Goal: Feedback & Contribution: Contribute content

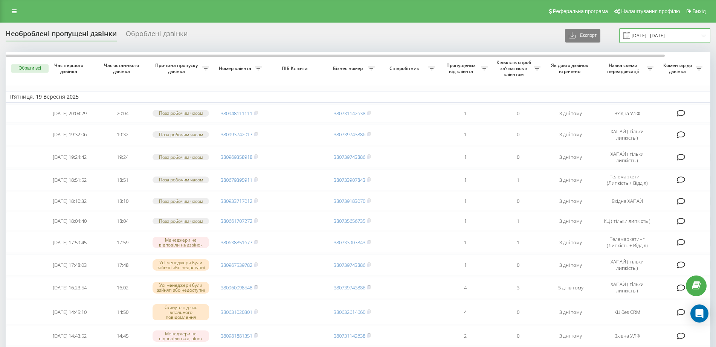
click at [692, 35] on input "19.08.2025 - 19.09.2025" at bounding box center [664, 35] width 91 height 15
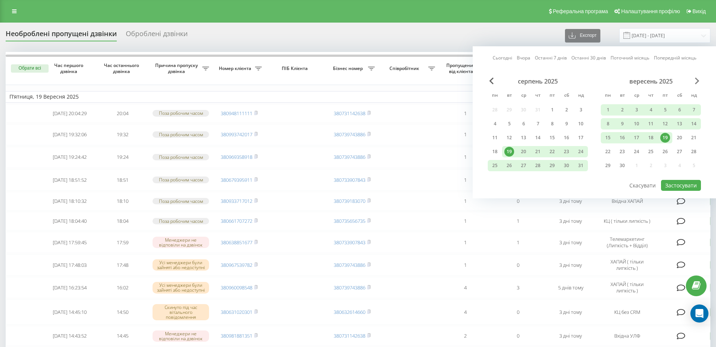
click at [696, 81] on span "Next Month" at bounding box center [697, 81] width 5 height 7
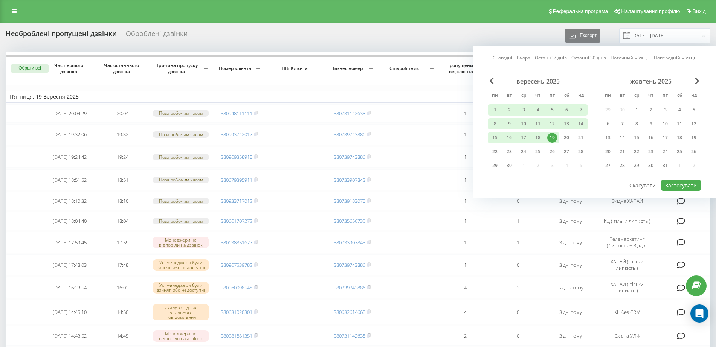
click at [552, 139] on div "19" at bounding box center [552, 138] width 10 height 10
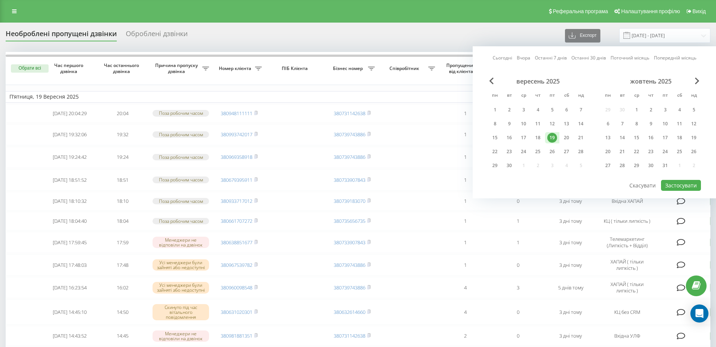
click at [556, 136] on div "19" at bounding box center [552, 138] width 10 height 10
click at [493, 148] on div "22" at bounding box center [495, 152] width 10 height 10
click at [678, 186] on button "Застосувати" at bounding box center [681, 185] width 40 height 11
type input "22.09.2025 - 22.09.2025"
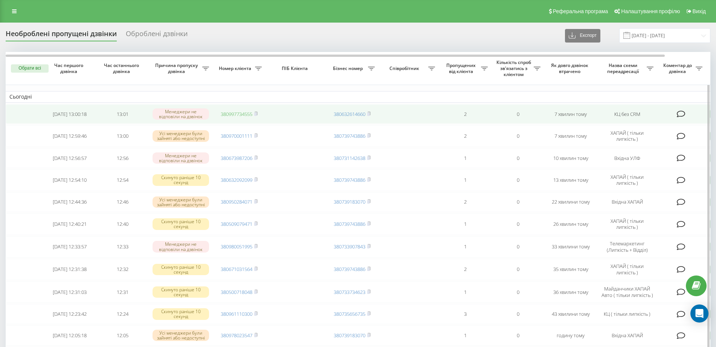
click at [252, 114] on link "380997734555" at bounding box center [237, 114] width 32 height 7
click at [259, 113] on td "380997734555" at bounding box center [239, 114] width 53 height 20
click at [256, 113] on rect at bounding box center [255, 114] width 2 height 3
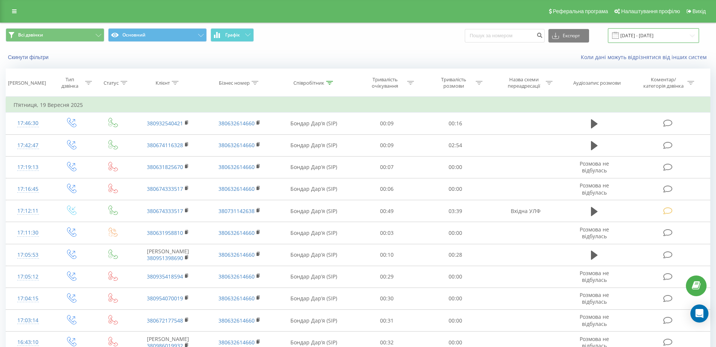
click at [666, 36] on input "19.09.2025 - 19.09.2025" at bounding box center [653, 35] width 91 height 15
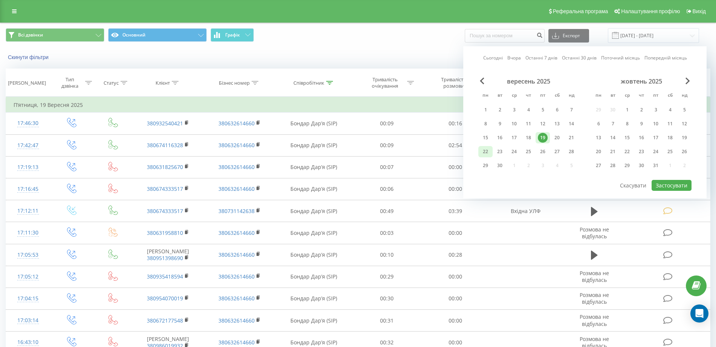
click at [485, 148] on div "22" at bounding box center [485, 152] width 10 height 10
click at [660, 181] on button "Застосувати" at bounding box center [671, 185] width 40 height 11
type input "22.09.2025 - 22.09.2025"
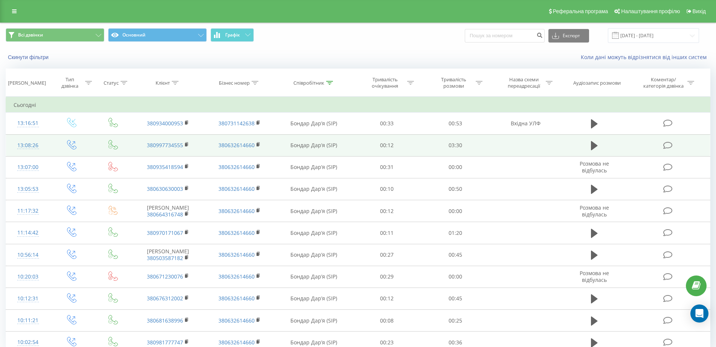
click at [670, 143] on icon at bounding box center [667, 146] width 9 height 8
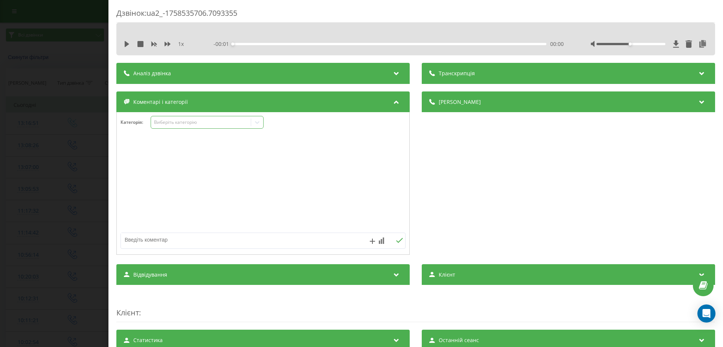
click at [204, 123] on div "Виберіть категорію" at bounding box center [201, 122] width 94 height 6
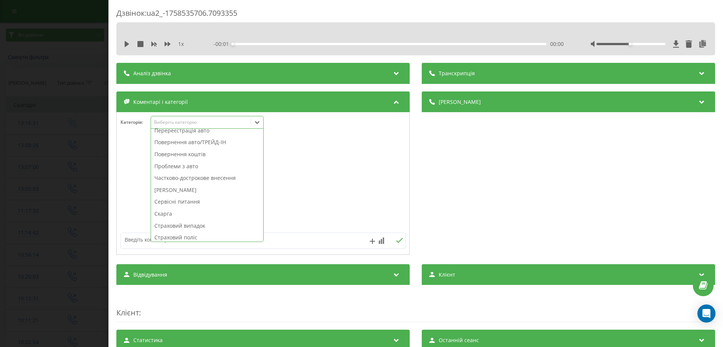
scroll to position [404, 0]
click at [183, 161] on div "Страховий поліс" at bounding box center [207, 163] width 112 height 12
click at [76, 161] on div "Дзвінок : ua2_-1758535706.7093355 1 x - 03:29 00:00 00:00 Транскрипція Для AI-а…" at bounding box center [361, 173] width 723 height 347
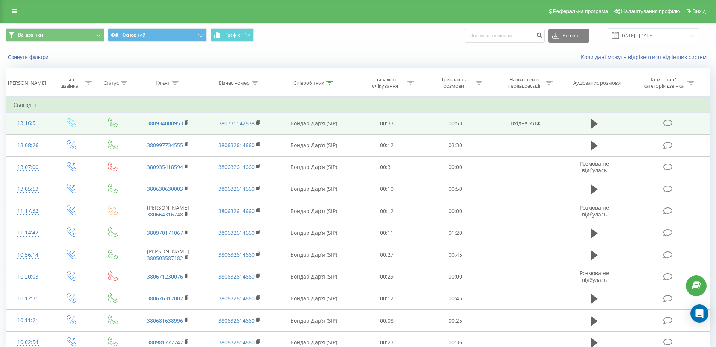
click at [665, 123] on icon at bounding box center [667, 123] width 9 height 8
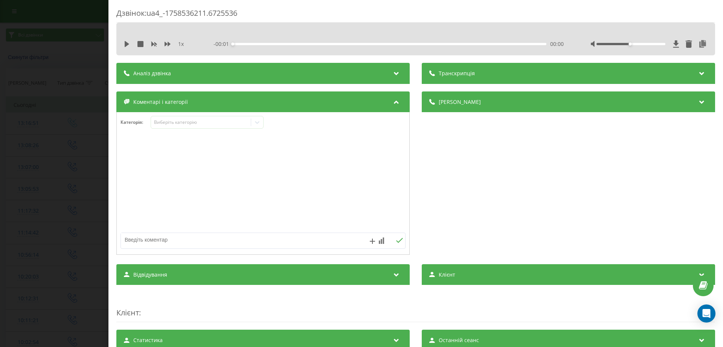
click at [212, 128] on div "Виберіть категорію" at bounding box center [207, 122] width 113 height 13
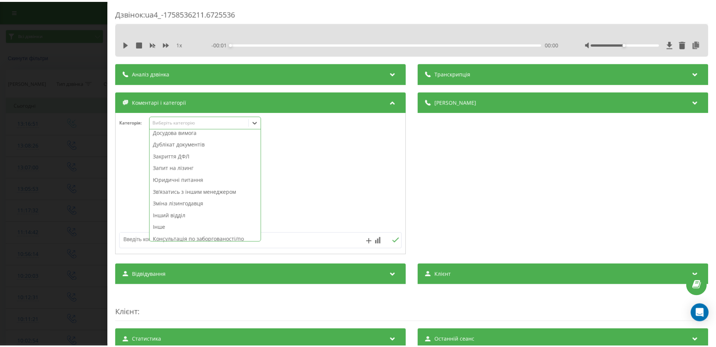
scroll to position [188, 0]
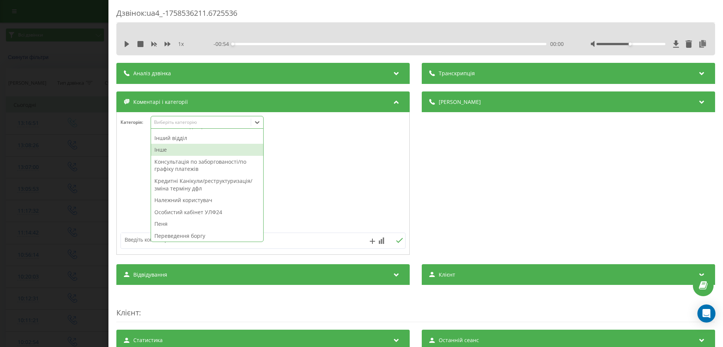
click at [202, 148] on div "Інше" at bounding box center [207, 150] width 112 height 12
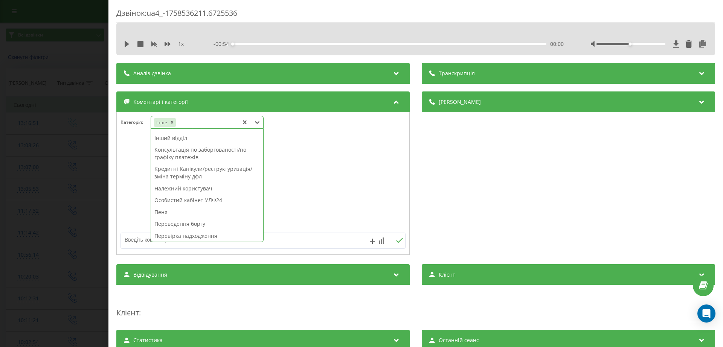
click at [320, 242] on textarea at bounding box center [234, 240] width 227 height 14
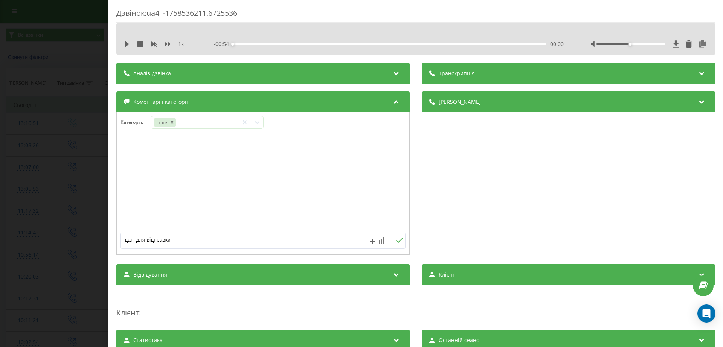
type textarea "дані для відправки"
click at [399, 240] on icon at bounding box center [399, 240] width 7 height 5
click at [42, 205] on div "Дзвінок : ua4_-1758536211.6725536 1 x - 00:54 00:00 00:00 Транскрипція Для AI-а…" at bounding box center [361, 173] width 723 height 347
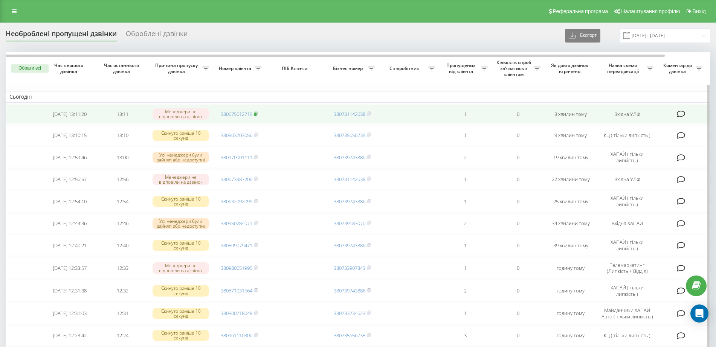
click at [256, 113] on rect at bounding box center [255, 114] width 2 height 3
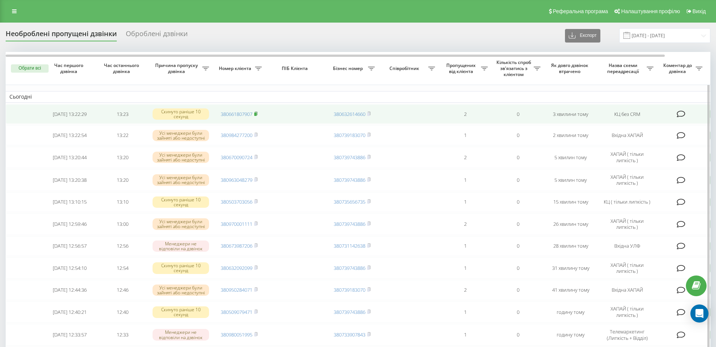
click at [257, 114] on icon at bounding box center [255, 112] width 3 height 3
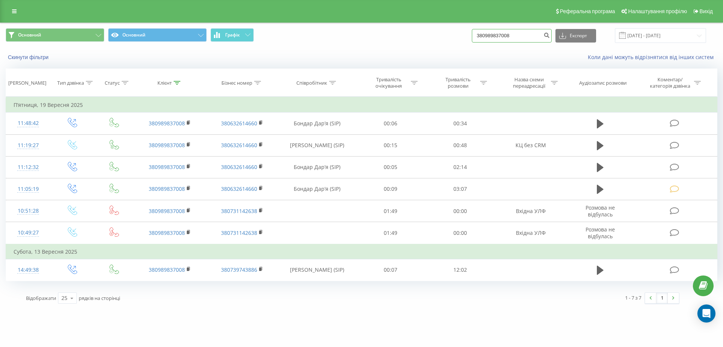
drag, startPoint x: 534, startPoint y: 38, endPoint x: 442, endPoint y: 38, distance: 92.6
click at [442, 38] on div "Основний Основний Графік 380989837008 Експорт .csv .xls .xlsx 19.06.2025 - 19.0…" at bounding box center [362, 35] width 712 height 15
paste input "661807907"
type input "380661807907"
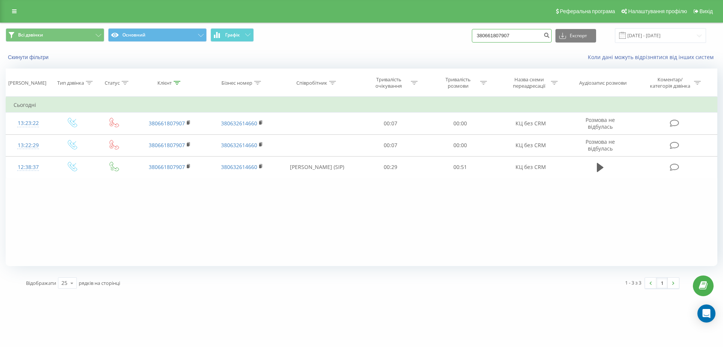
drag, startPoint x: 527, startPoint y: 36, endPoint x: 412, endPoint y: 40, distance: 115.3
click at [412, 40] on div "Всі дзвінки Основний Графік 380661807907 Експорт .csv .xls .xlsx [DATE] - [DATE]" at bounding box center [362, 35] width 712 height 15
paste input "83233578"
type input "380683233578"
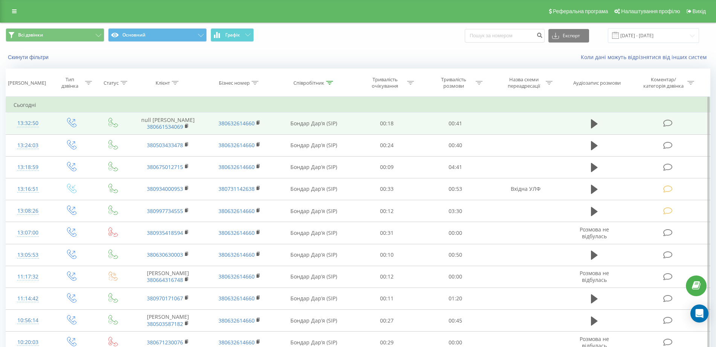
click at [669, 124] on icon at bounding box center [667, 123] width 9 height 8
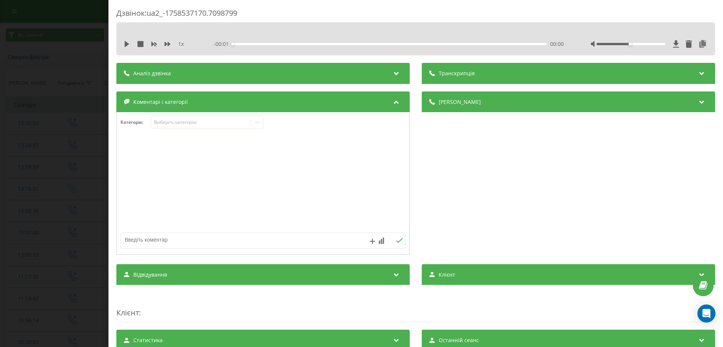
click at [174, 105] on div "Коментарі і категорії" at bounding box center [262, 101] width 293 height 21
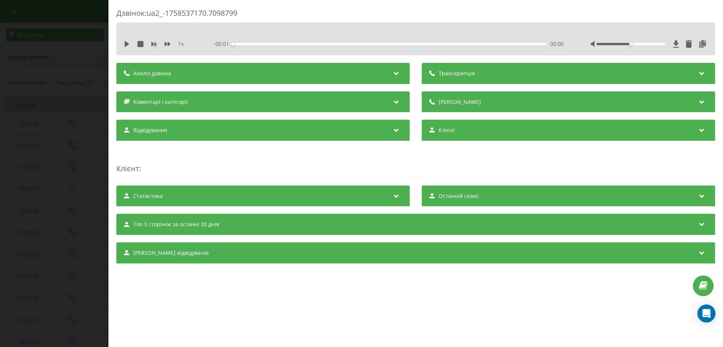
click at [172, 102] on span "Коментарі і категорії" at bounding box center [160, 102] width 55 height 8
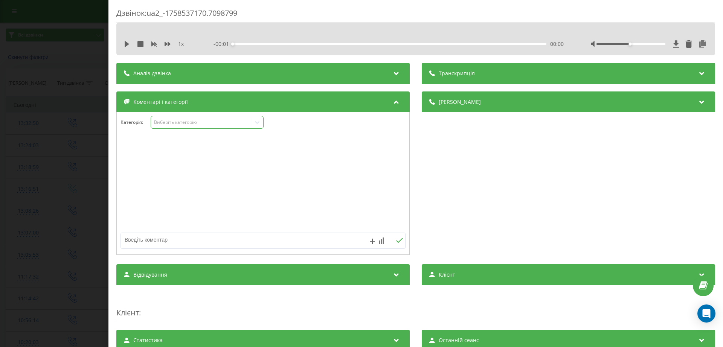
click at [177, 121] on div "Виберіть категорію" at bounding box center [201, 122] width 94 height 6
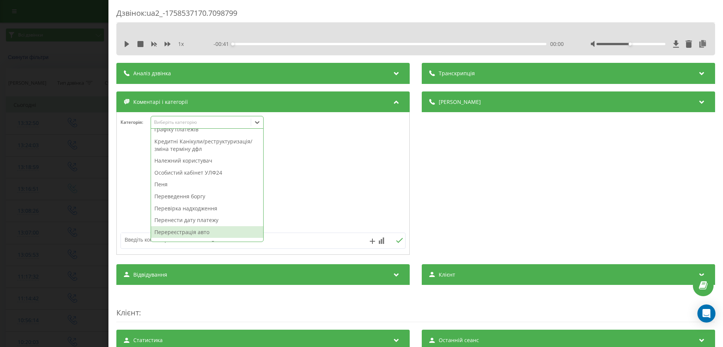
scroll to position [215, 0]
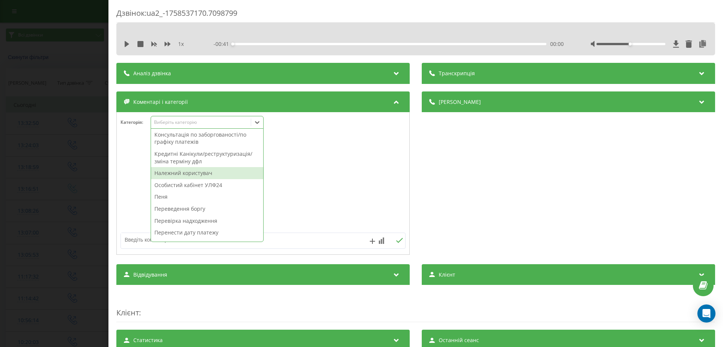
click at [186, 176] on div "Належний користувач" at bounding box center [207, 173] width 112 height 12
click at [75, 173] on div "Дзвінок : ua2_-1758537170.7098799 1 x - 00:41 00:00 00:00 Транскрипція Для AI-а…" at bounding box center [361, 173] width 723 height 347
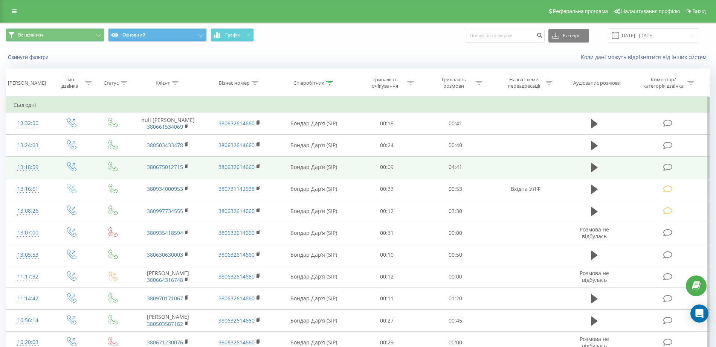
click at [667, 163] on icon at bounding box center [667, 167] width 9 height 8
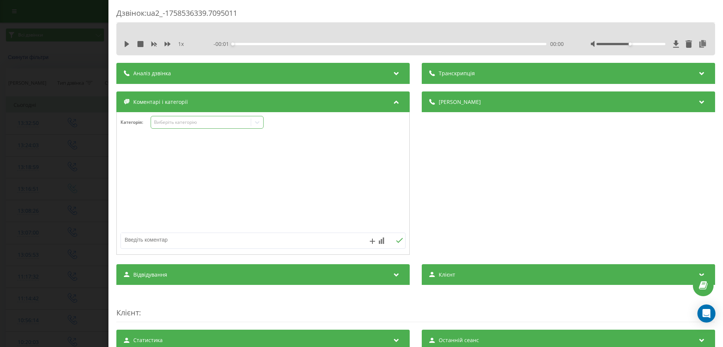
click at [181, 121] on div "Виберіть категорію" at bounding box center [201, 122] width 94 height 6
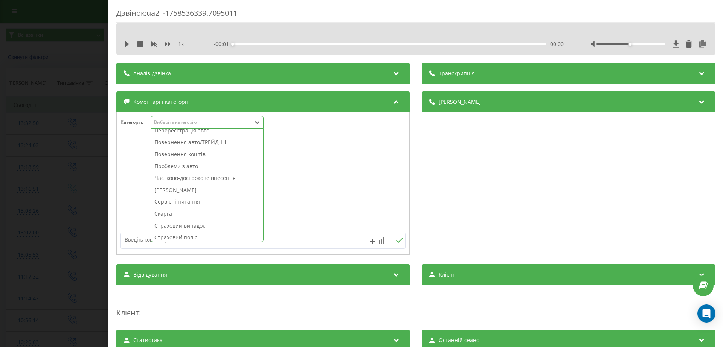
scroll to position [404, 0]
click at [186, 151] on div "Страховий випадок" at bounding box center [207, 152] width 112 height 12
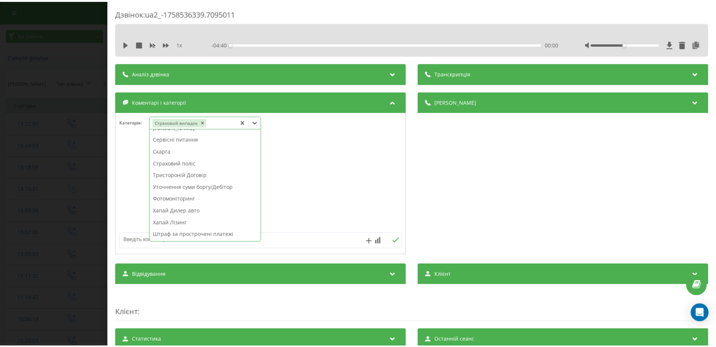
scroll to position [392, 0]
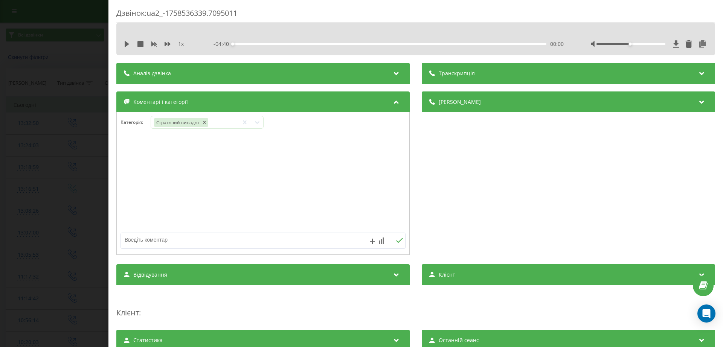
click at [13, 164] on div "Дзвінок : ua2_-1758536339.7095011 1 x - 04:40 00:00 00:00 Транскрипція Для AI-а…" at bounding box center [361, 173] width 723 height 347
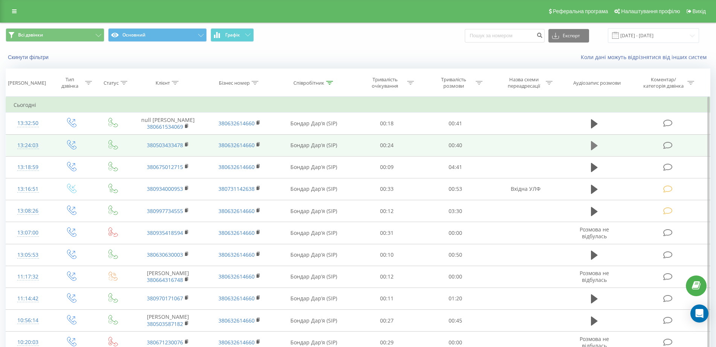
click at [592, 144] on icon at bounding box center [594, 145] width 7 height 9
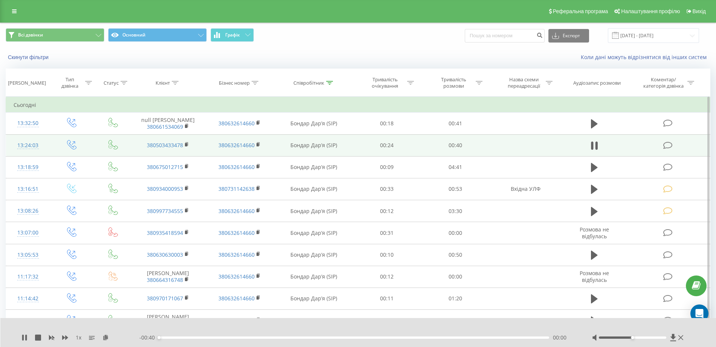
click at [297, 337] on div "00:00" at bounding box center [353, 338] width 390 height 2
click at [26, 338] on icon at bounding box center [26, 338] width 2 height 6
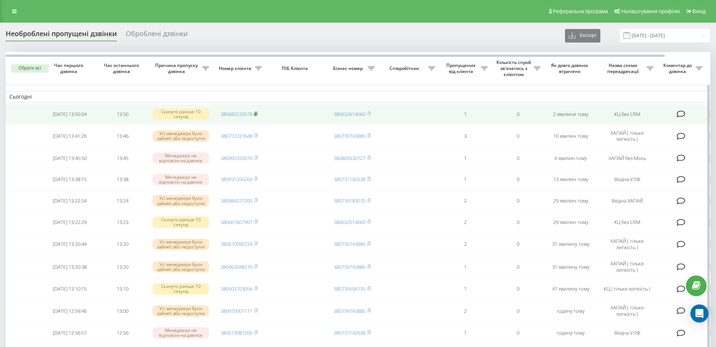
click at [256, 115] on rect at bounding box center [255, 114] width 2 height 3
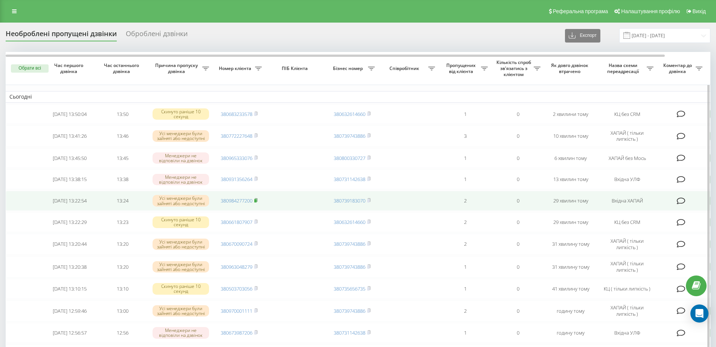
click at [256, 203] on rect at bounding box center [255, 200] width 2 height 3
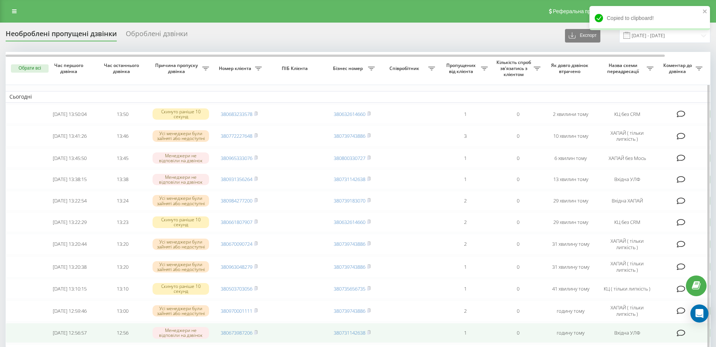
click at [402, 343] on td at bounding box center [408, 333] width 60 height 20
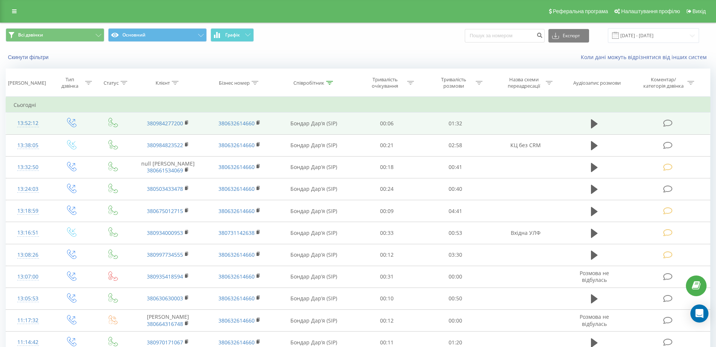
click at [669, 123] on icon at bounding box center [667, 123] width 9 height 8
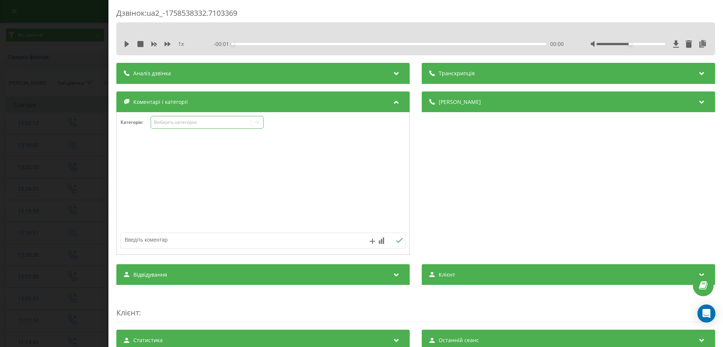
click at [221, 125] on div "Виберіть категорію" at bounding box center [201, 122] width 94 height 6
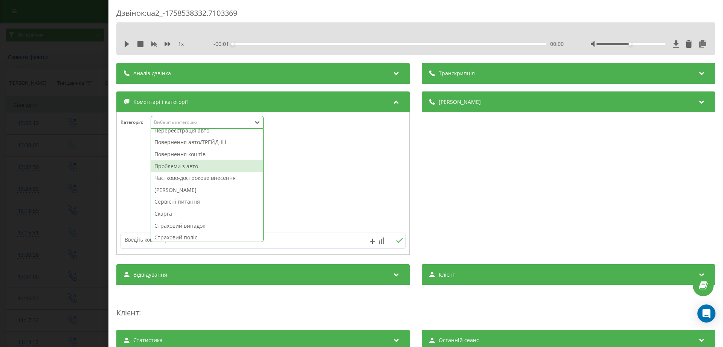
scroll to position [404, 0]
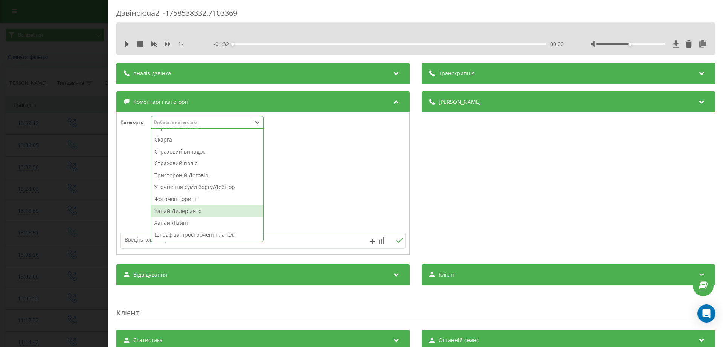
click at [190, 213] on div "Хапай Дилер авто" at bounding box center [207, 211] width 112 height 12
click at [70, 204] on div "Дзвінок : ua2_-1758538332.7103369 1 x - 01:32 00:00 00:00 Транскрипція Для AI-а…" at bounding box center [361, 173] width 723 height 347
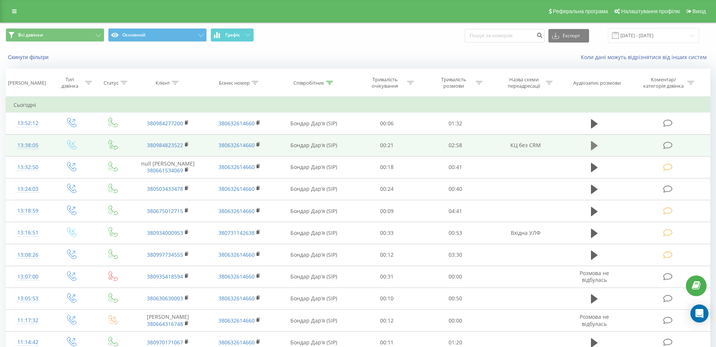
click at [592, 145] on icon at bounding box center [594, 145] width 7 height 9
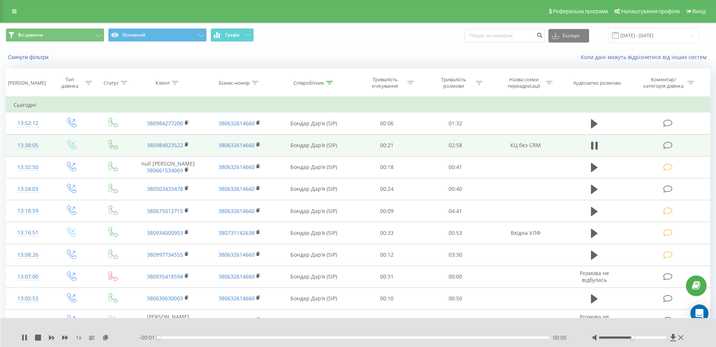
click at [256, 337] on div "00:00" at bounding box center [353, 338] width 390 height 2
click at [329, 337] on div "00:44" at bounding box center [353, 338] width 390 height 2
click at [360, 337] on div "01:32" at bounding box center [353, 338] width 390 height 2
click at [23, 337] on icon at bounding box center [23, 338] width 2 height 6
click at [669, 145] on icon at bounding box center [667, 146] width 9 height 8
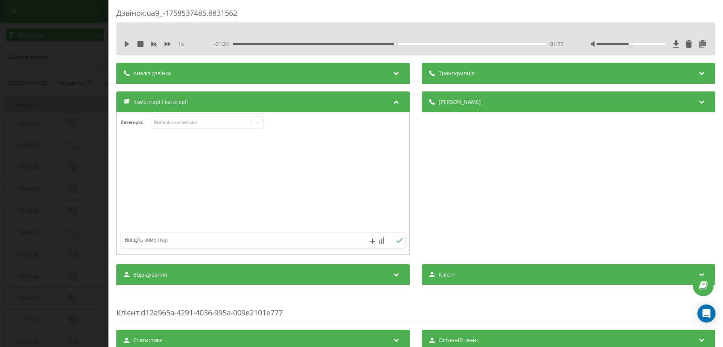
click at [186, 115] on div "Категорія : Виберіть категорію" at bounding box center [262, 183] width 293 height 143
click at [190, 126] on div "Виберіть категорію" at bounding box center [201, 122] width 100 height 7
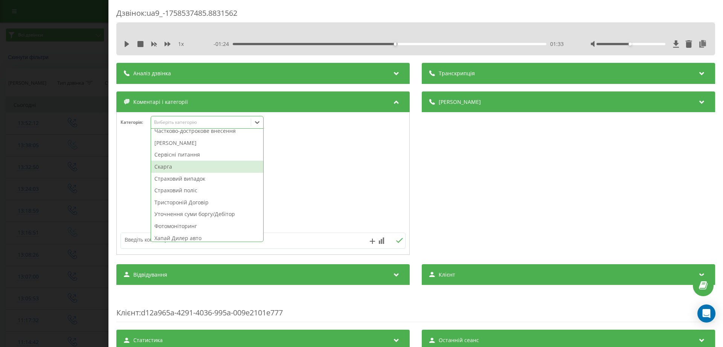
scroll to position [404, 0]
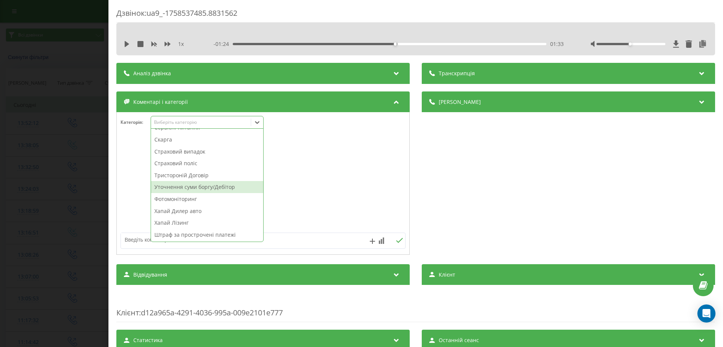
click at [170, 189] on div "Уточнення суми боргу/Дебітор" at bounding box center [207, 187] width 112 height 12
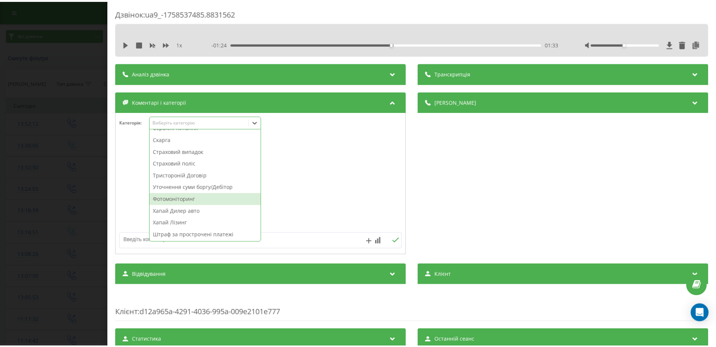
scroll to position [392, 0]
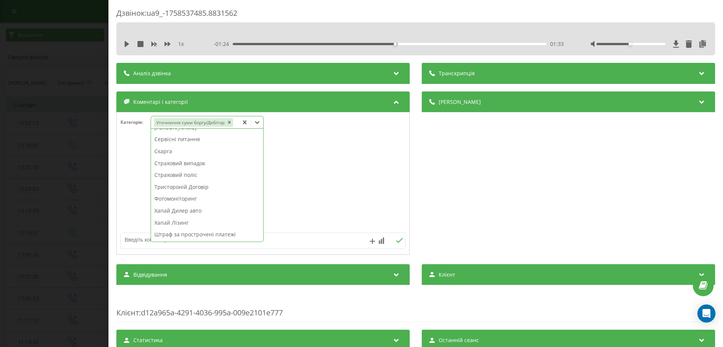
click at [51, 209] on div "Дзвінок : ua9_-1758537485.8831562 1 x - 01:24 01:33 01:33 Транскрипція Для AI-а…" at bounding box center [361, 173] width 723 height 347
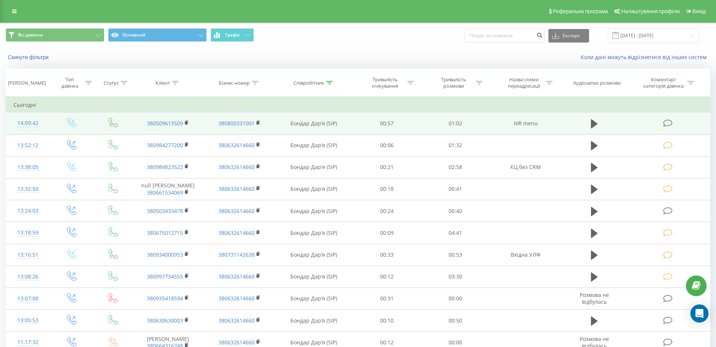
click at [669, 120] on icon at bounding box center [667, 123] width 9 height 8
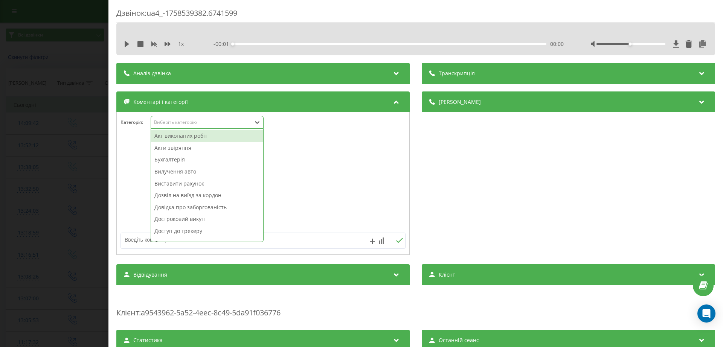
click at [201, 122] on div "Виберіть категорію" at bounding box center [201, 122] width 94 height 6
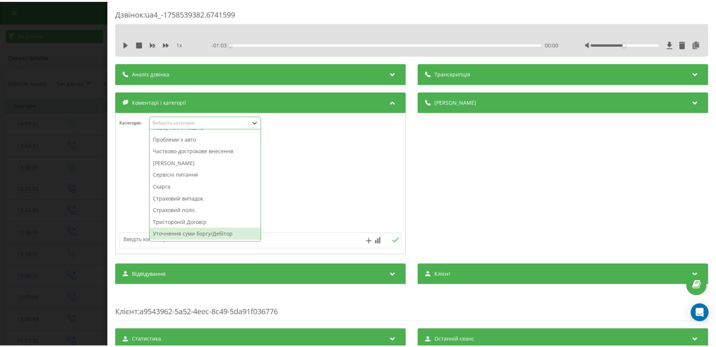
scroll to position [309, 0]
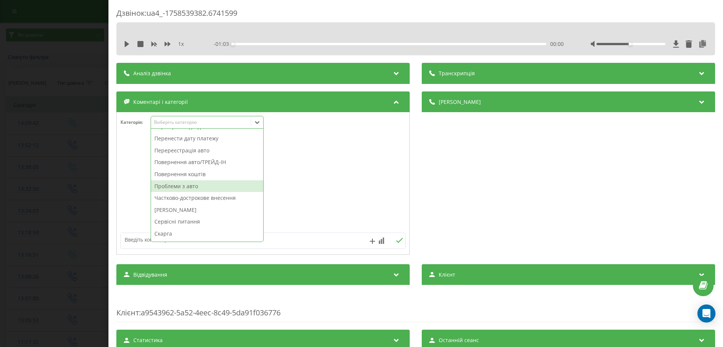
click at [175, 196] on div "Частково-дострокове внесення" at bounding box center [207, 198] width 112 height 12
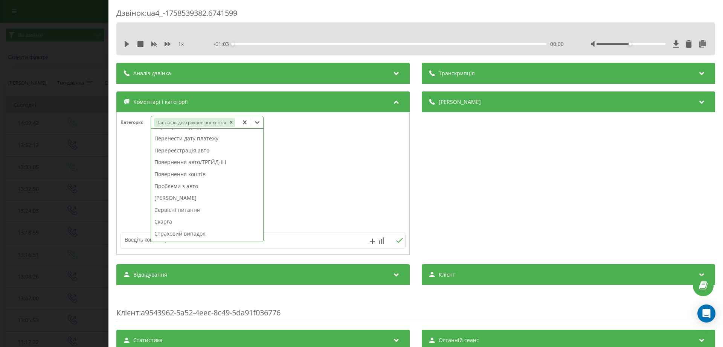
click at [62, 204] on div "Дзвінок : ua4_-1758539382.6741599 1 x - 01:03 00:00 00:00 Транскрипція Для AI-а…" at bounding box center [361, 173] width 723 height 347
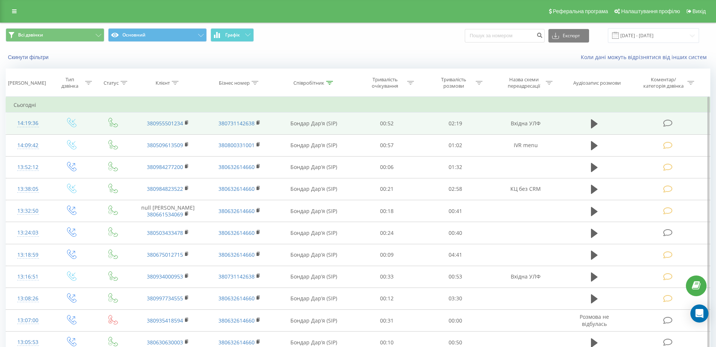
click at [666, 122] on icon at bounding box center [667, 123] width 9 height 8
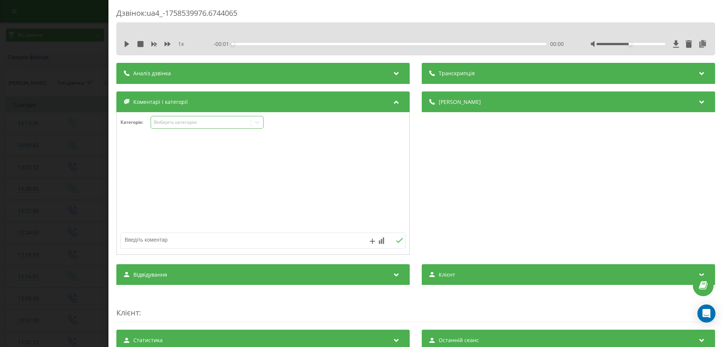
click at [211, 124] on div "Виберіть категорію" at bounding box center [201, 122] width 94 height 6
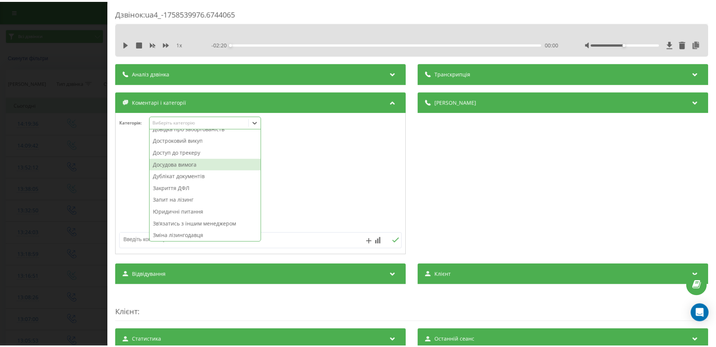
scroll to position [94, 0]
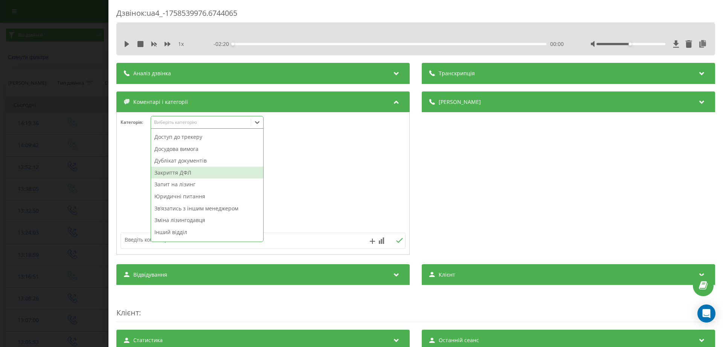
click at [192, 175] on div "Закриття ДФЛ" at bounding box center [207, 173] width 112 height 12
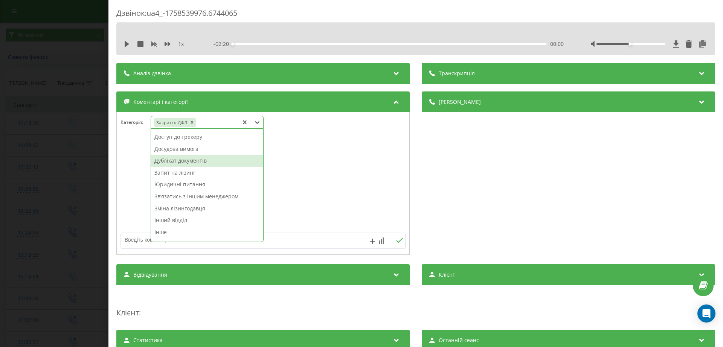
click at [47, 149] on div "Дзвінок : ua4_-1758539976.6744065 1 x - 02:20 00:00 00:00 Транскрипція Для AI-а…" at bounding box center [361, 173] width 723 height 347
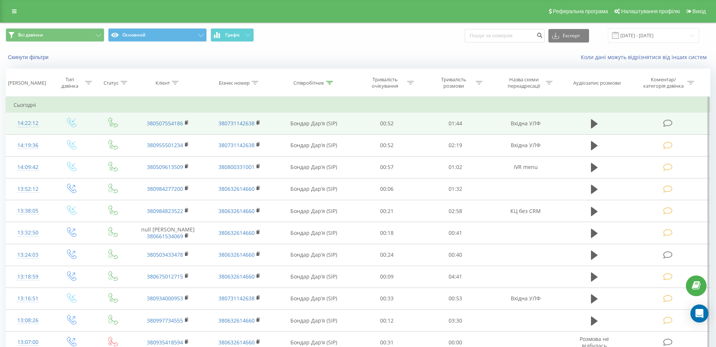
click at [666, 119] on icon at bounding box center [667, 123] width 9 height 8
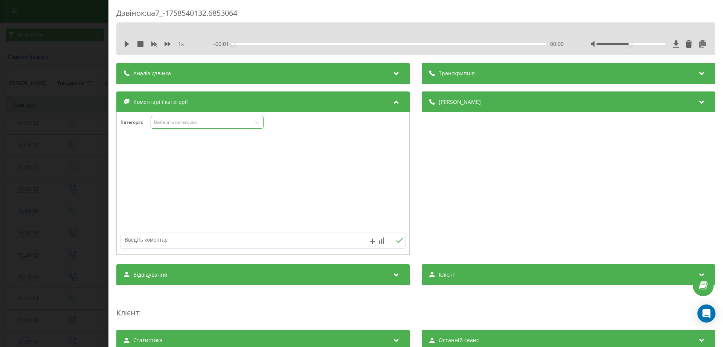
click at [221, 126] on div "Виберіть категорію" at bounding box center [201, 122] width 100 height 7
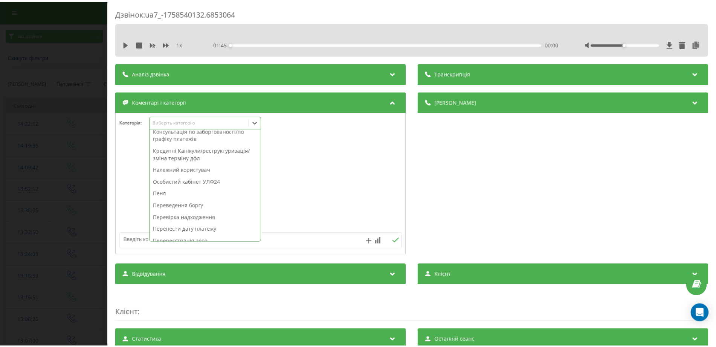
scroll to position [235, 0]
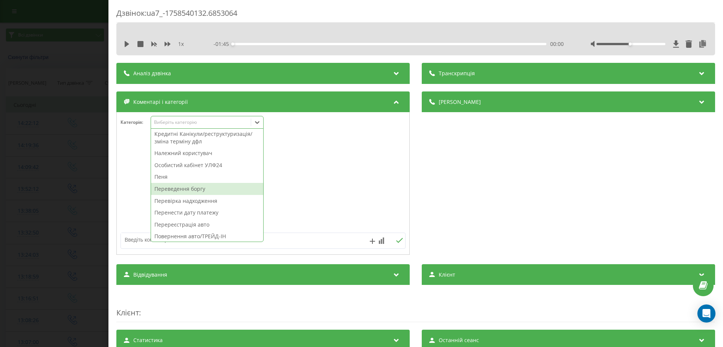
click at [180, 188] on div "Переведення боргу" at bounding box center [207, 189] width 112 height 12
click at [70, 178] on div "Дзвінок : ua7_-1758540132.6853064 1 x - 01:45 00:00 00:00 Транскрипція Для AI-а…" at bounding box center [361, 173] width 723 height 347
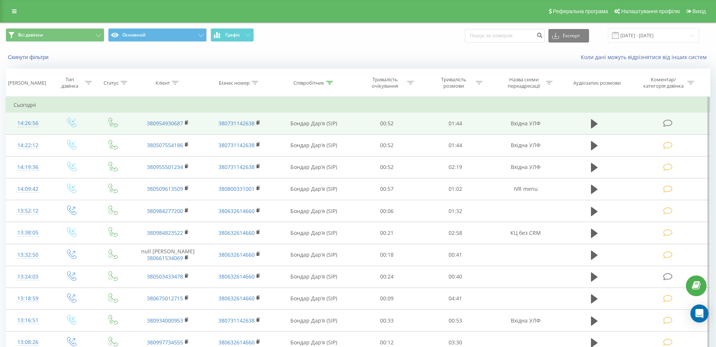
click at [672, 123] on icon at bounding box center [667, 123] width 9 height 8
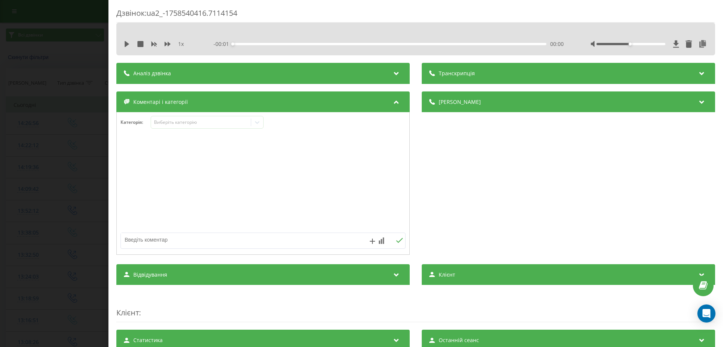
click at [222, 129] on div "Категорія : Виберіть категорію" at bounding box center [263, 127] width 293 height 23
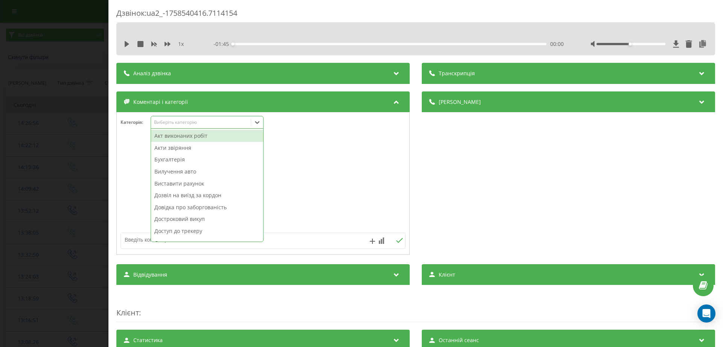
click at [190, 124] on div "Виберіть категорію" at bounding box center [201, 122] width 94 height 6
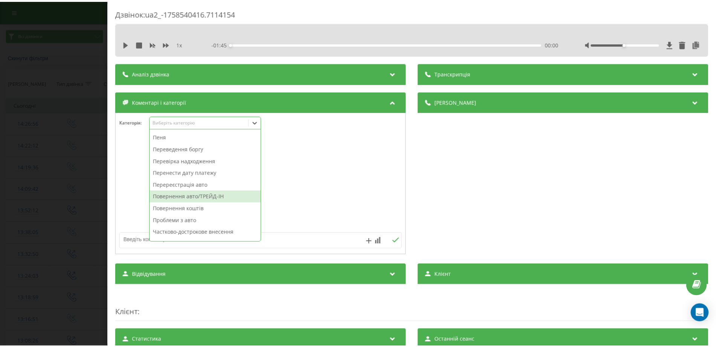
scroll to position [262, 0]
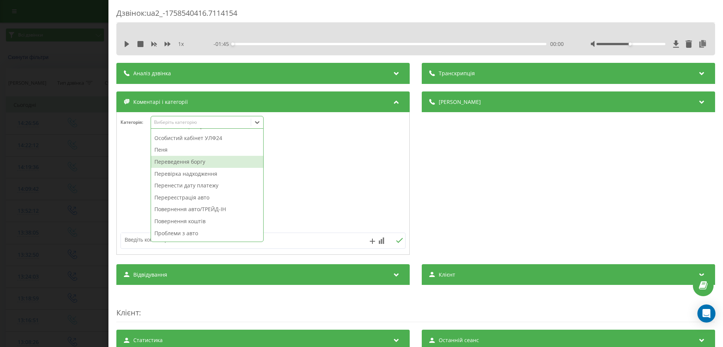
click at [178, 163] on div "Переведення боргу" at bounding box center [207, 162] width 112 height 12
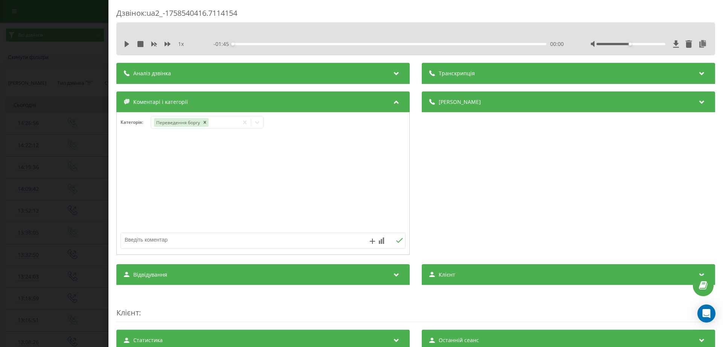
click at [86, 183] on div "Дзвінок : ua2_-1758540416.7114154 1 x - 01:45 00:00 00:00 Транскрипція Для AI-а…" at bounding box center [361, 173] width 723 height 347
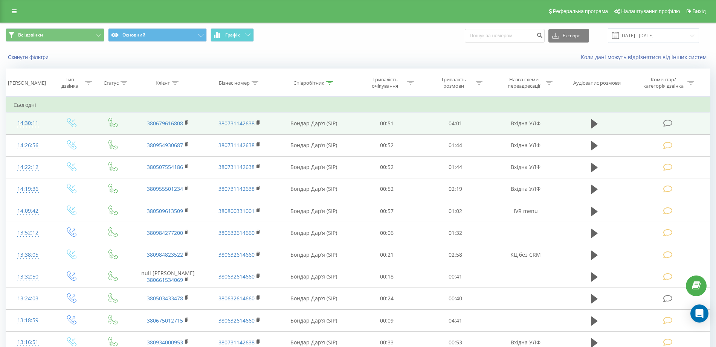
click at [669, 123] on icon at bounding box center [667, 123] width 9 height 8
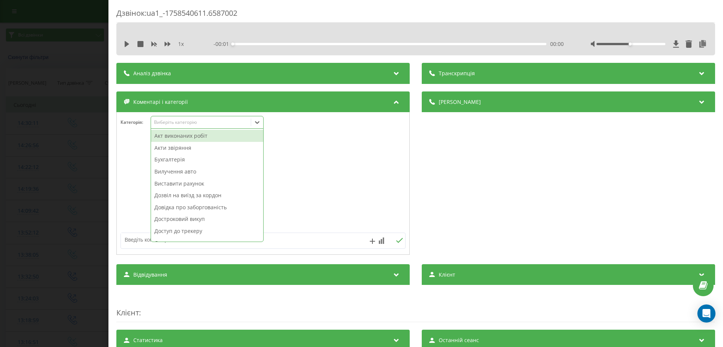
click at [178, 125] on div "Виберіть категорію" at bounding box center [201, 122] width 94 height 6
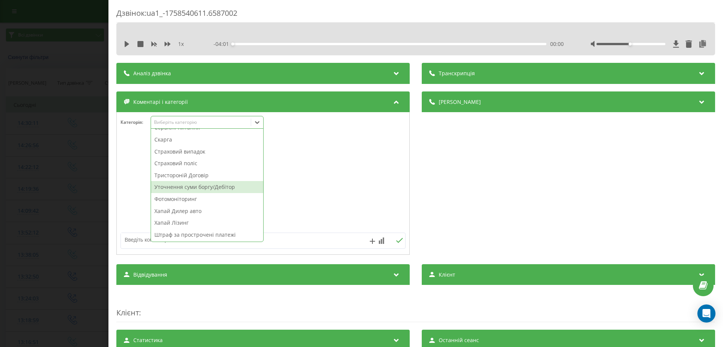
click at [200, 186] on div "Уточнення суми боргу/Дебітор" at bounding box center [207, 187] width 112 height 12
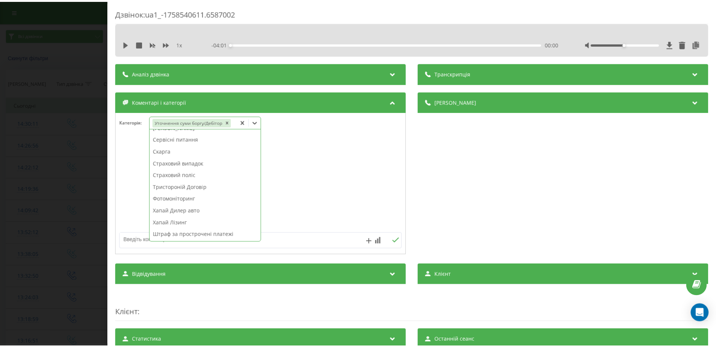
scroll to position [392, 0]
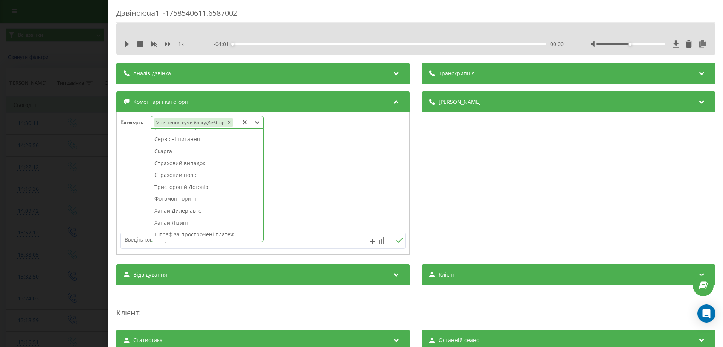
click at [64, 197] on div "Дзвінок : ua1_-1758540611.6587002 1 x - 04:01 00:00 00:00 Транскрипція Для AI-а…" at bounding box center [361, 173] width 723 height 347
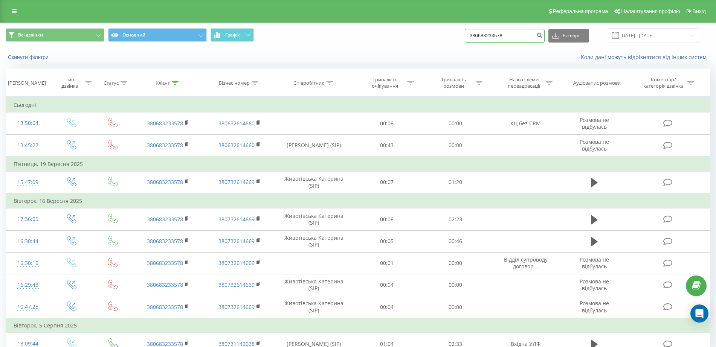
drag, startPoint x: 416, startPoint y: 42, endPoint x: 377, endPoint y: 42, distance: 38.8
click at [378, 43] on div "Всі дзвінки Основний Графік 380683233578 Експорт .csv .xls .xlsx [DATE] - [DATE]" at bounding box center [358, 35] width 704 height 15
paste input "503022616"
type input "380503022616"
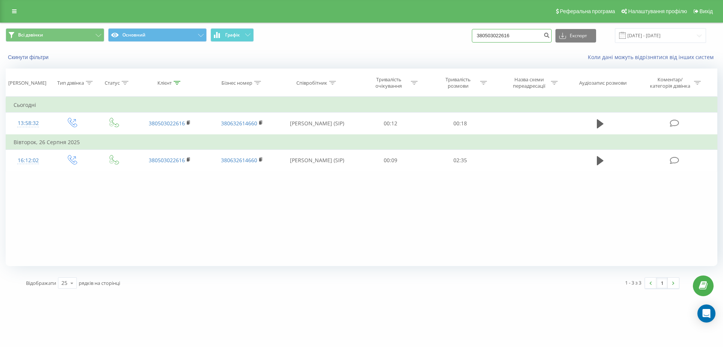
drag, startPoint x: 532, startPoint y: 38, endPoint x: 417, endPoint y: 44, distance: 115.8
click at [417, 45] on div "Всі дзвінки Основний Графік 380503022616 Експорт .csv .xls .xlsx 22.06.2025 - 2…" at bounding box center [361, 35] width 722 height 25
paste input "675121039"
type input "380675121039"
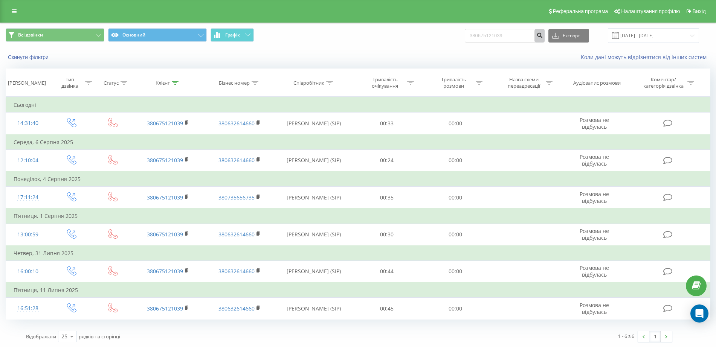
drag, startPoint x: 541, startPoint y: 35, endPoint x: 523, endPoint y: 35, distance: 17.7
click at [528, 35] on form "380675121039" at bounding box center [505, 36] width 80 height 14
drag, startPoint x: 515, startPoint y: 35, endPoint x: 434, endPoint y: 36, distance: 80.2
click at [434, 36] on div "Всі дзвінки Основний Графік 380675121039 Експорт .csv .xls .xlsx [DATE] - [DATE]" at bounding box center [358, 35] width 704 height 15
paste input "931356264"
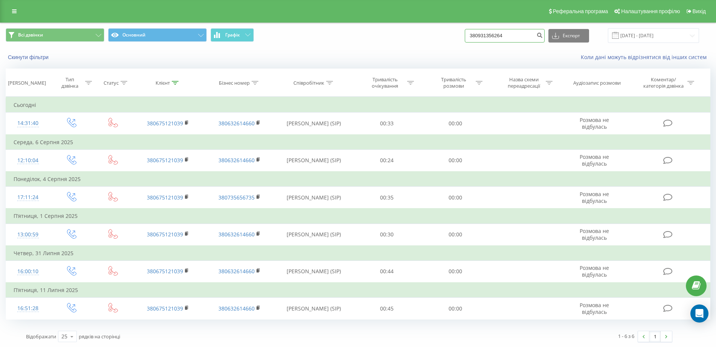
type input "380931356264"
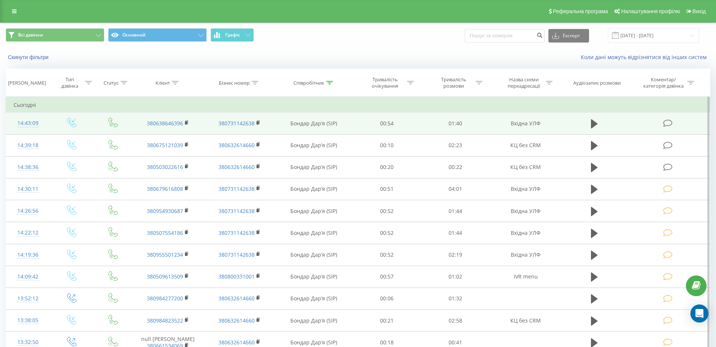
click at [665, 122] on icon at bounding box center [667, 123] width 9 height 8
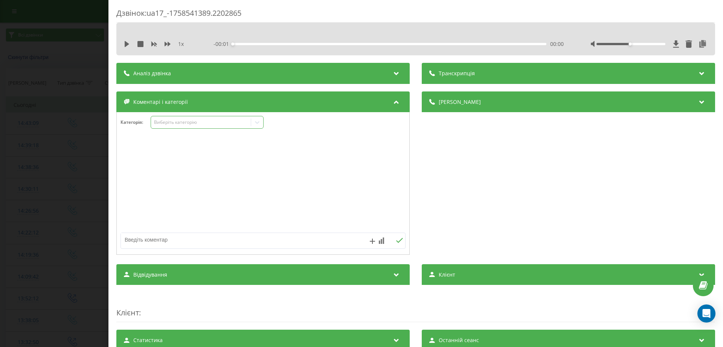
click at [182, 119] on div "Виберіть категорію" at bounding box center [201, 122] width 94 height 6
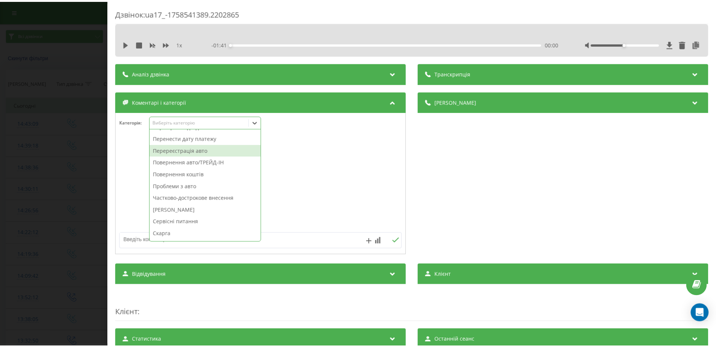
scroll to position [262, 0]
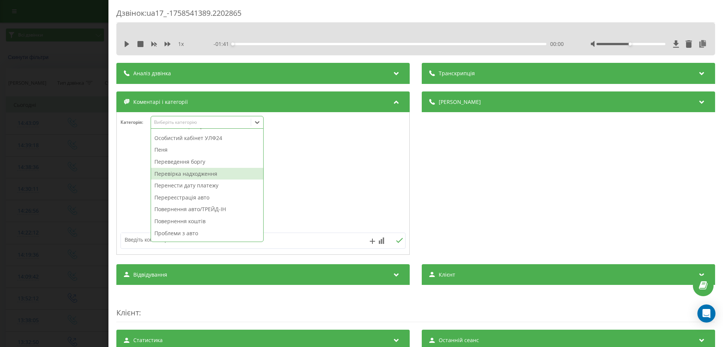
click at [184, 171] on div "Перевірка надходження" at bounding box center [207, 174] width 112 height 12
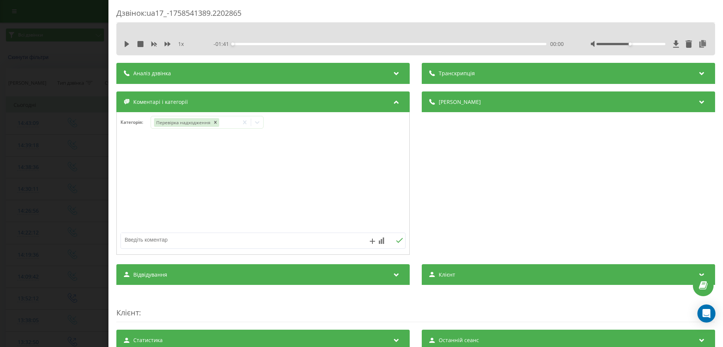
click at [35, 179] on div "Дзвінок : ua17_-1758541389.2202865 1 x - 01:41 00:00 00:00 Транскрипція Для AI-…" at bounding box center [361, 173] width 723 height 347
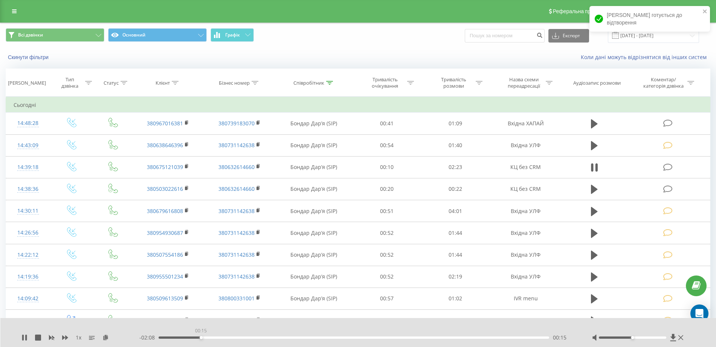
click at [201, 337] on div "00:15" at bounding box center [353, 338] width 390 height 2
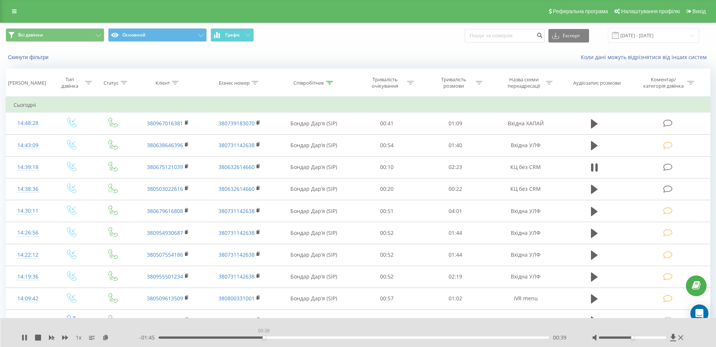
click at [264, 337] on div "00:39" at bounding box center [353, 338] width 390 height 2
click at [24, 338] on icon at bounding box center [23, 338] width 2 height 6
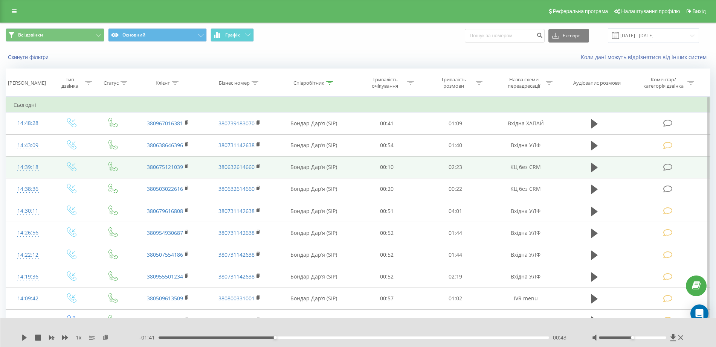
click at [669, 167] on icon at bounding box center [667, 167] width 9 height 8
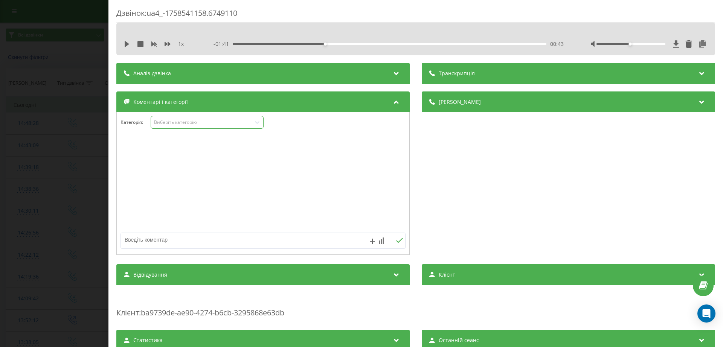
click at [200, 120] on div "Виберіть категорію" at bounding box center [201, 122] width 94 height 6
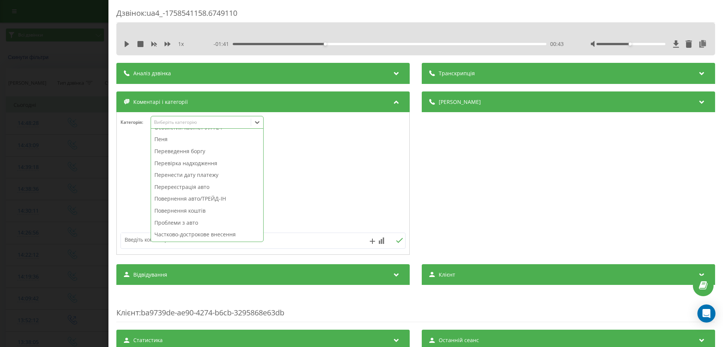
scroll to position [404, 0]
click at [195, 184] on div "Уточнення суми боргу/Дебітор" at bounding box center [207, 187] width 112 height 12
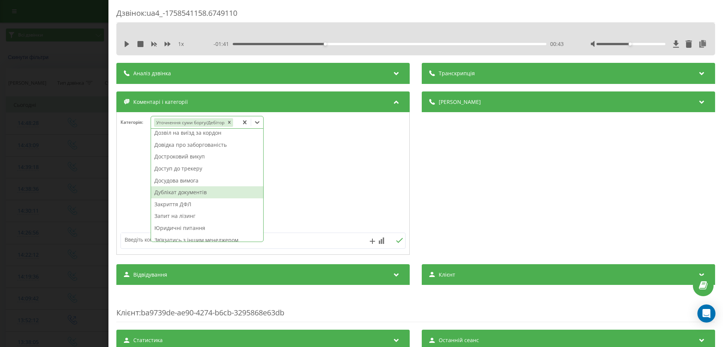
scroll to position [0, 0]
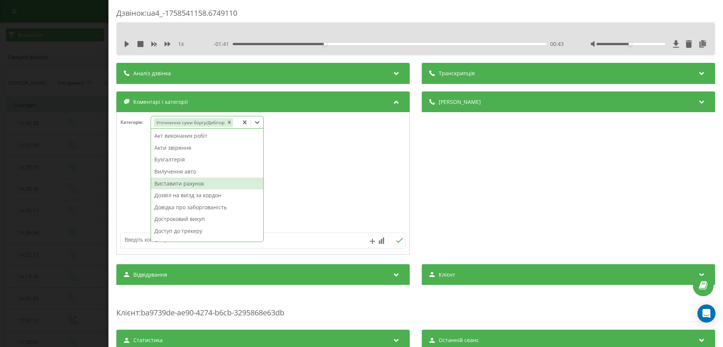
click at [181, 180] on div "Виставити рахунок" at bounding box center [207, 184] width 112 height 12
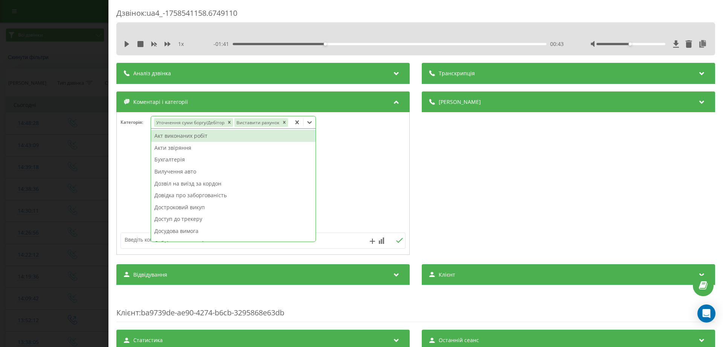
click at [93, 161] on div "Дзвінок : ua4_-1758541158.6749110 1 x - 01:41 00:43 00:43 Транскрипція Для AI-а…" at bounding box center [361, 173] width 723 height 347
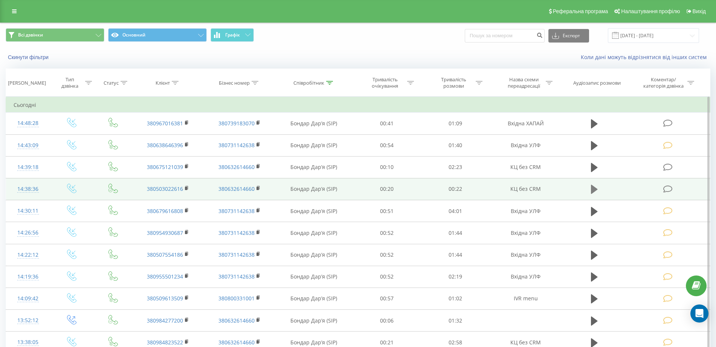
click at [590, 189] on button at bounding box center [593, 189] width 11 height 11
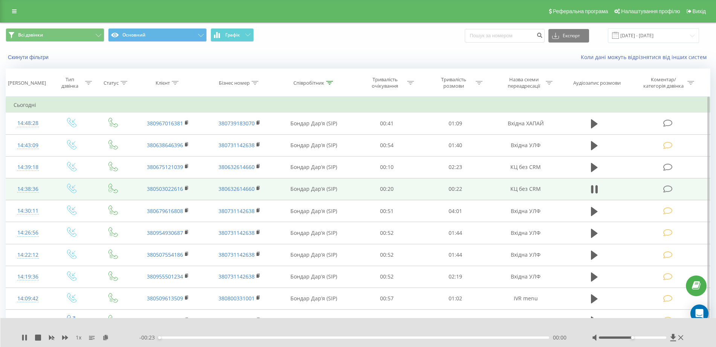
click at [232, 337] on div "00:00" at bounding box center [353, 338] width 390 height 2
click at [352, 336] on div "- 00:16 00:06 00:06" at bounding box center [356, 338] width 434 height 8
click at [352, 339] on div "- 00:15 00:07 00:07" at bounding box center [356, 338] width 434 height 8
click at [358, 337] on div "00:08" at bounding box center [353, 338] width 390 height 2
click at [26, 335] on icon at bounding box center [26, 338] width 2 height 6
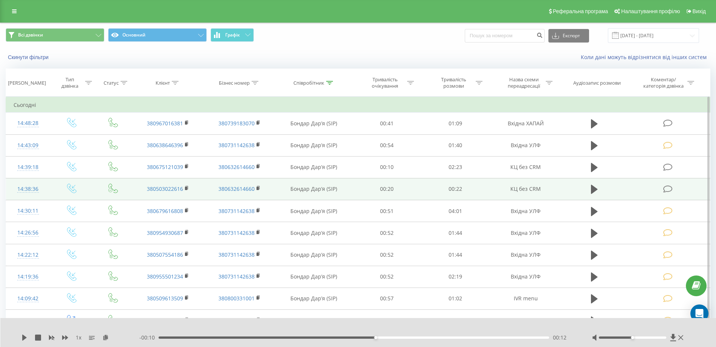
click at [672, 188] on icon at bounding box center [667, 189] width 9 height 8
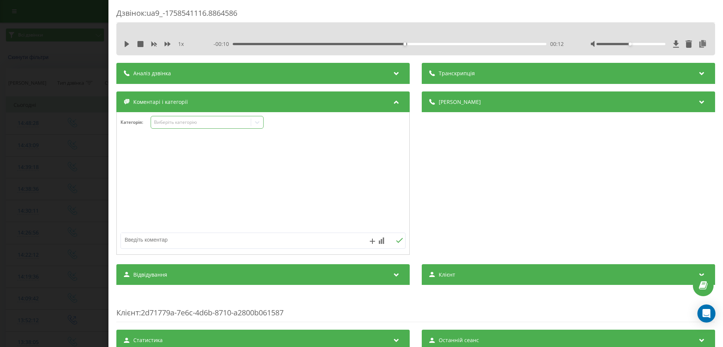
click at [192, 127] on div "Виберіть категорію" at bounding box center [207, 122] width 113 height 13
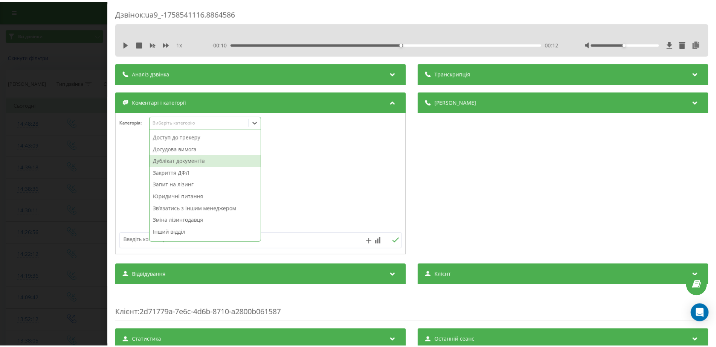
scroll to position [141, 0]
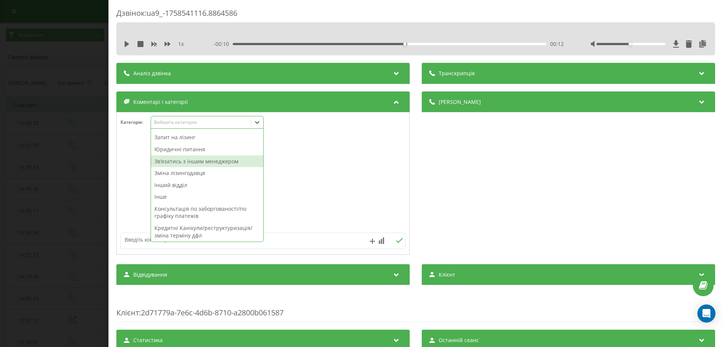
click at [198, 157] on div "Звʼязатись з іншим менеджером" at bounding box center [207, 161] width 112 height 12
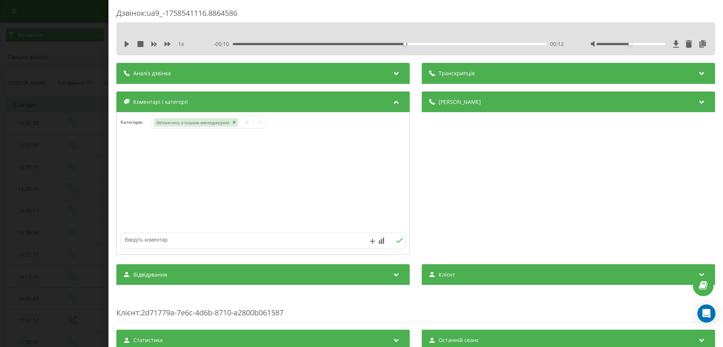
click at [33, 171] on div "Дзвінок : ua9_-1758541116.8864586 1 x - 00:10 00:12 00:12 Транскрипція Для AI-а…" at bounding box center [361, 173] width 723 height 347
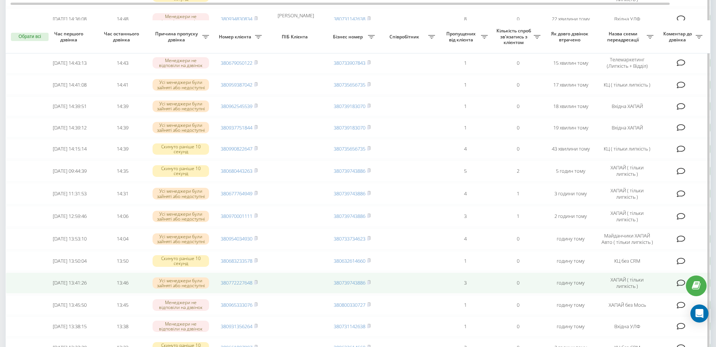
scroll to position [188, 0]
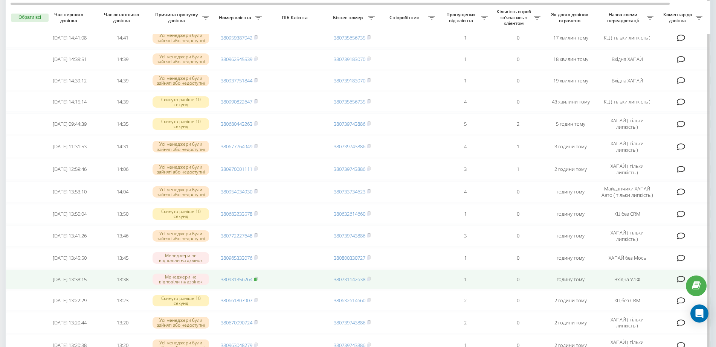
click at [258, 281] on icon at bounding box center [255, 279] width 3 height 5
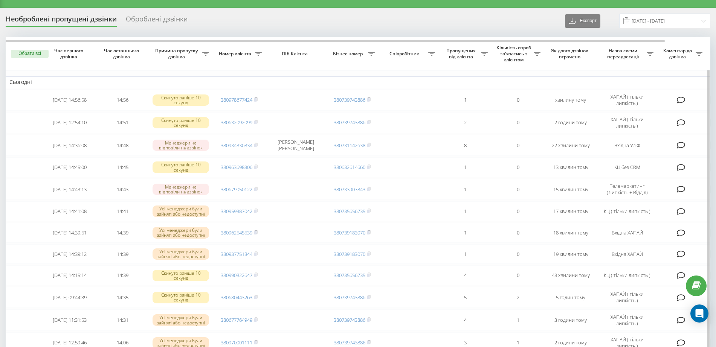
scroll to position [0, 0]
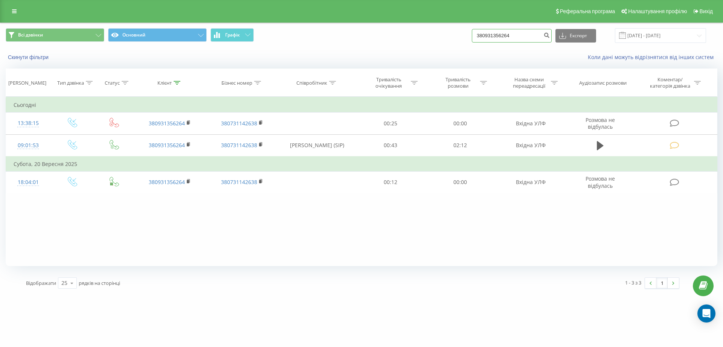
drag, startPoint x: 523, startPoint y: 36, endPoint x: 465, endPoint y: 43, distance: 58.3
click at [466, 43] on div "Всі дзвінки Основний Графік 380931356264 Експорт .csv .xls .xlsx [DATE] - [DATE]" at bounding box center [362, 35] width 712 height 15
paste input "775184"
type input "380937751844"
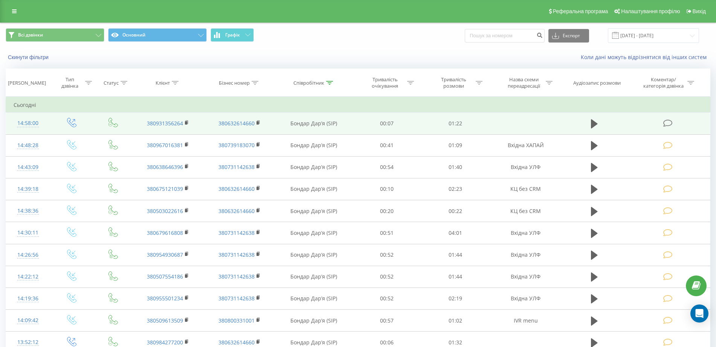
click at [670, 122] on icon at bounding box center [667, 123] width 9 height 8
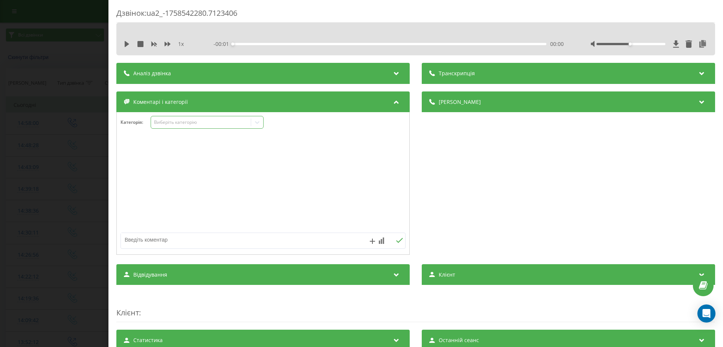
click at [209, 124] on div "Виберіть категорію" at bounding box center [201, 122] width 94 height 6
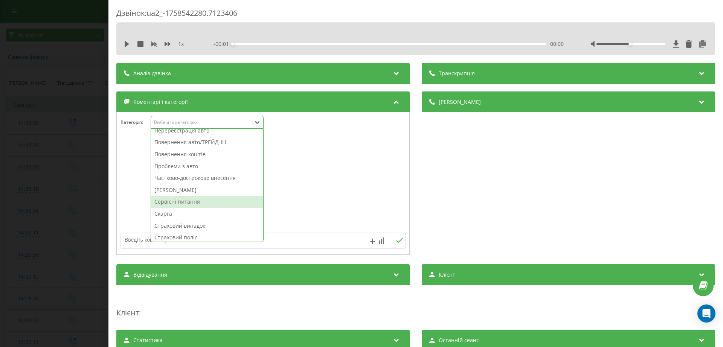
scroll to position [404, 0]
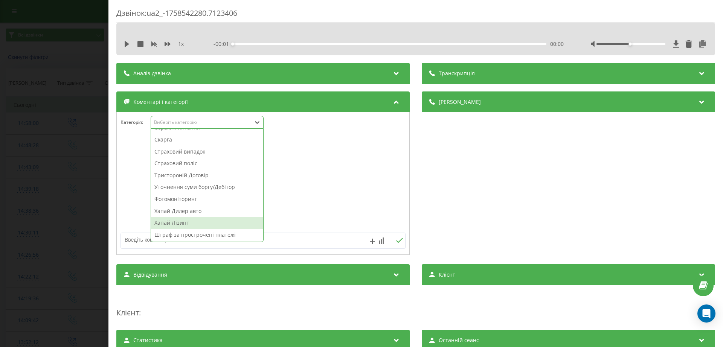
click at [183, 222] on div "Хапай Лізинг" at bounding box center [207, 223] width 112 height 12
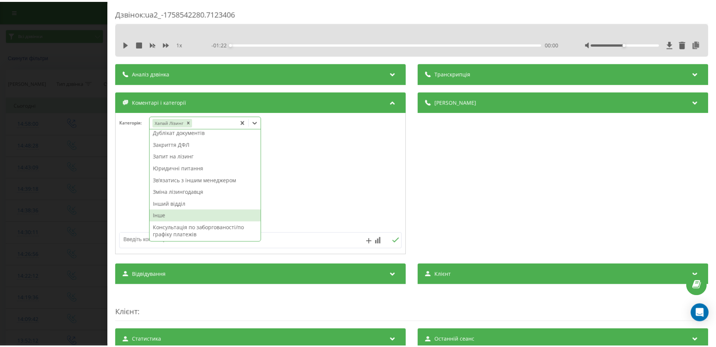
scroll to position [110, 0]
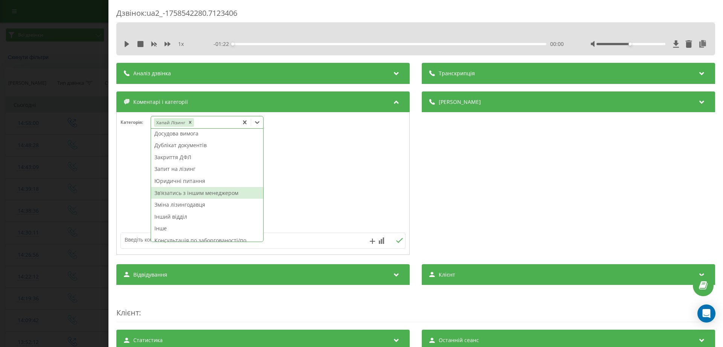
click at [195, 191] on div "Звʼязатись з іншим менеджером" at bounding box center [207, 193] width 112 height 12
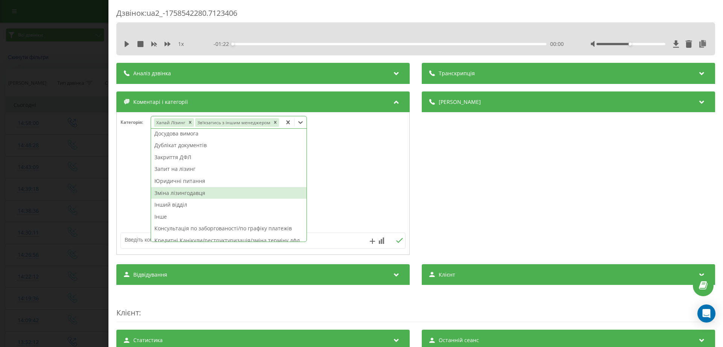
click at [23, 155] on div "Дзвінок : ua2_-1758542280.7123406 1 x - 01:22 00:00 00:00 Транскрипція Для AI-а…" at bounding box center [361, 173] width 723 height 347
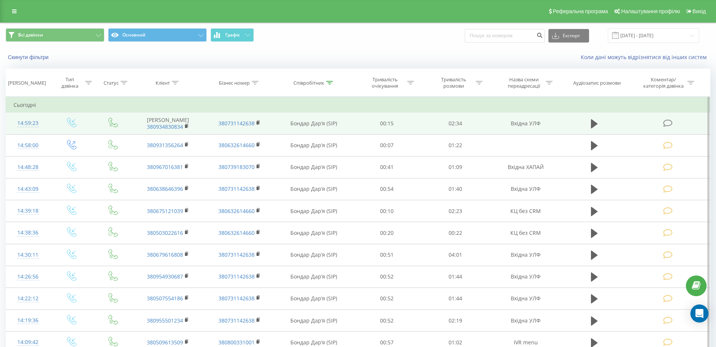
click at [669, 127] on icon at bounding box center [667, 123] width 9 height 8
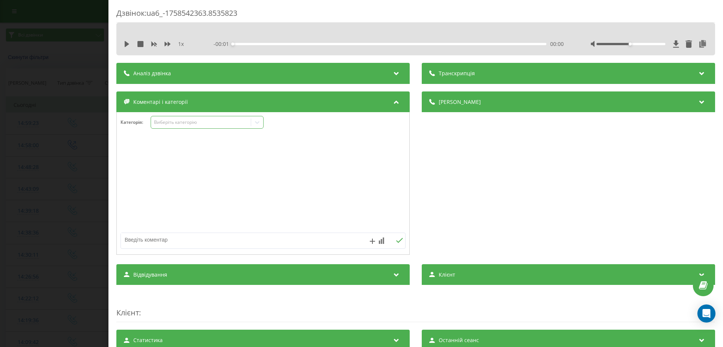
click at [182, 125] on div "Виберіть категорію" at bounding box center [201, 122] width 100 height 7
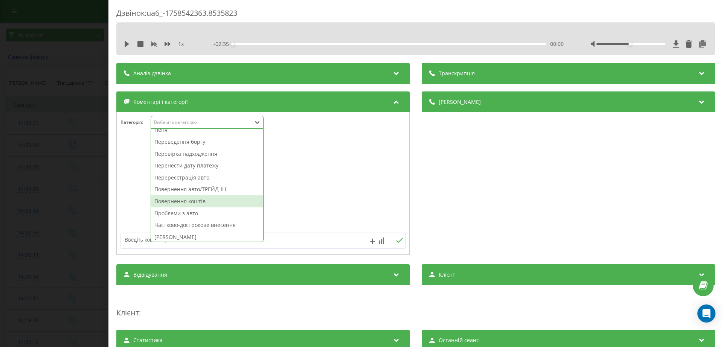
scroll to position [376, 0]
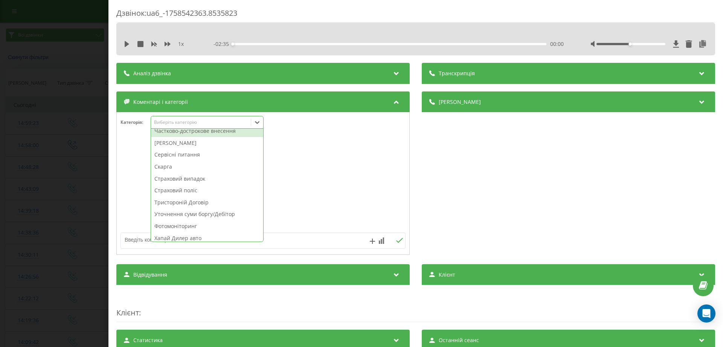
click at [204, 131] on div "Частково-дострокове внесення" at bounding box center [207, 131] width 112 height 12
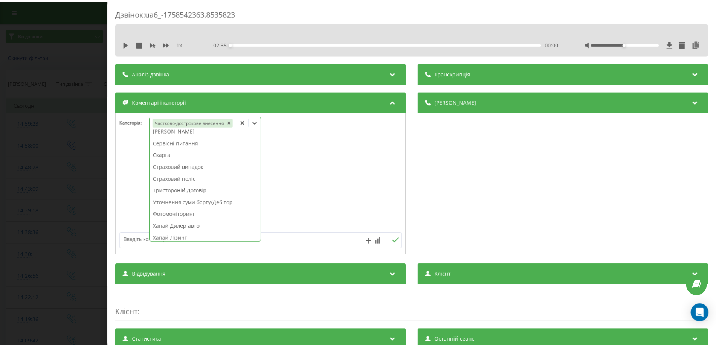
scroll to position [364, 0]
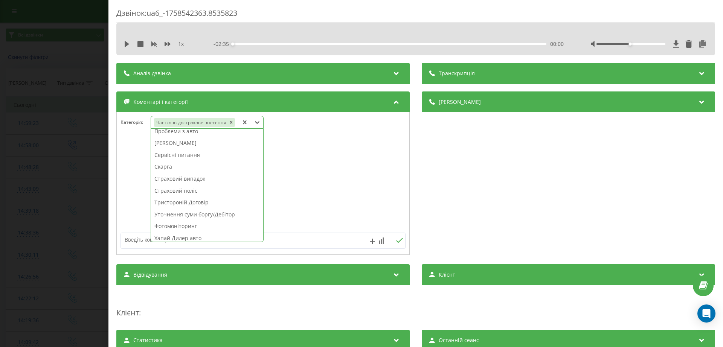
click at [17, 157] on div "Дзвінок : ua6_-1758542363.8535823 1 x - 02:35 00:00 00:00 Транскрипція Для AI-а…" at bounding box center [361, 173] width 723 height 347
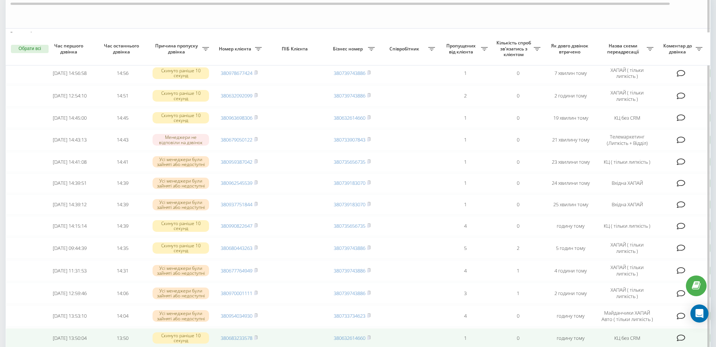
scroll to position [47, 0]
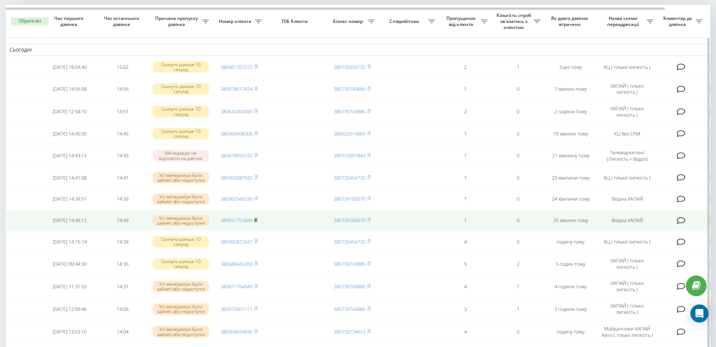
click at [256, 222] on rect at bounding box center [255, 220] width 2 height 3
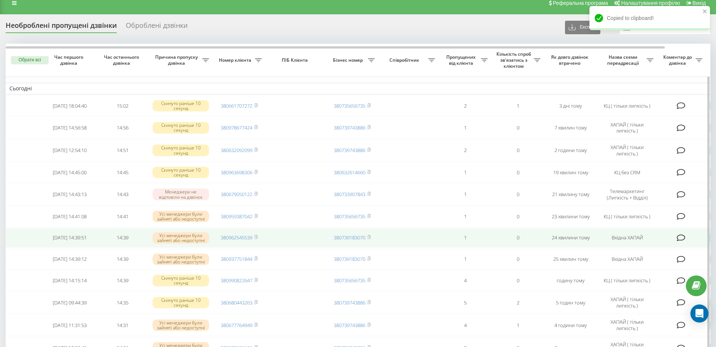
scroll to position [0, 0]
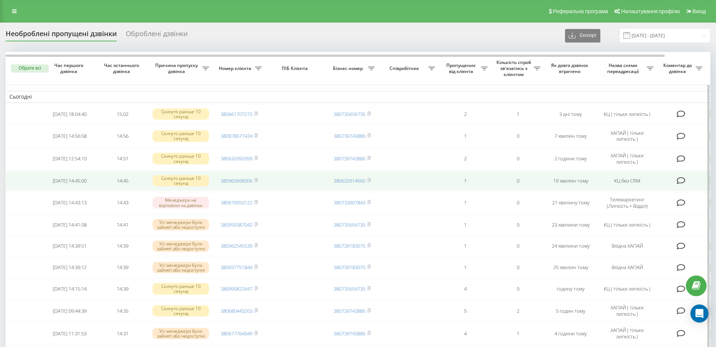
click at [259, 182] on td "380963698306" at bounding box center [239, 181] width 53 height 20
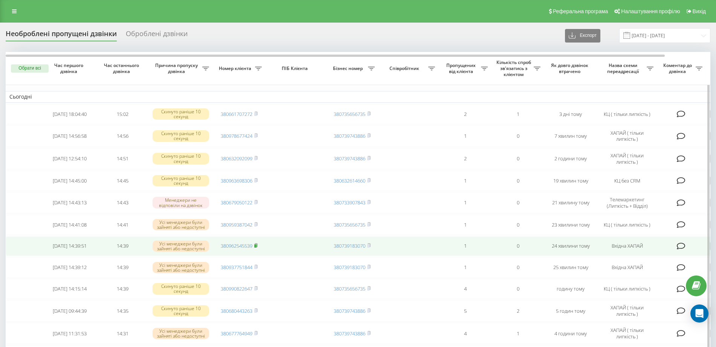
click at [257, 248] on icon at bounding box center [255, 245] width 3 height 5
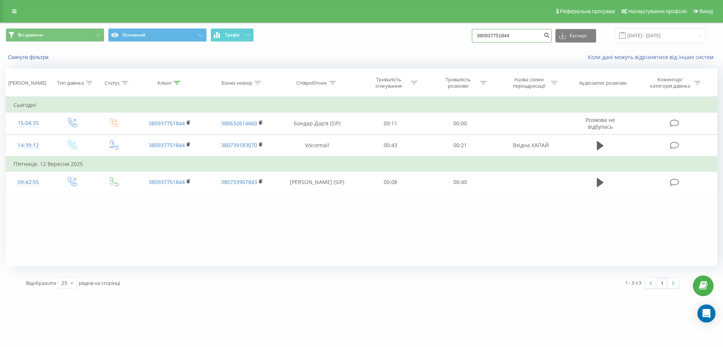
drag, startPoint x: 502, startPoint y: 32, endPoint x: 445, endPoint y: 31, distance: 57.2
click at [445, 33] on div "Всі дзвінки Основний Графік 380937751844 Експорт .csv .xls .xlsx [DATE] - [DATE]" at bounding box center [362, 35] width 712 height 15
paste input "62545539"
type input "380962545539"
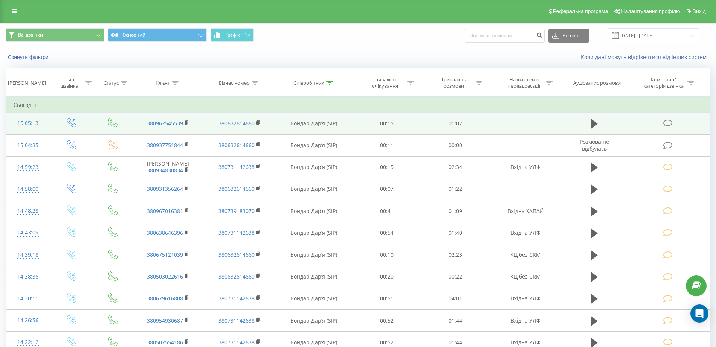
click at [669, 122] on icon at bounding box center [667, 123] width 9 height 8
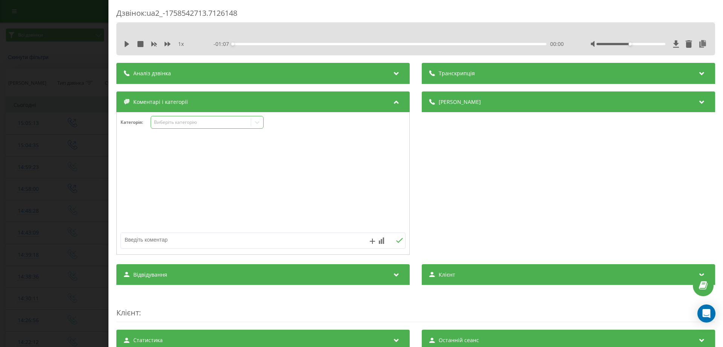
click at [206, 123] on div "Виберіть категорію" at bounding box center [201, 122] width 94 height 6
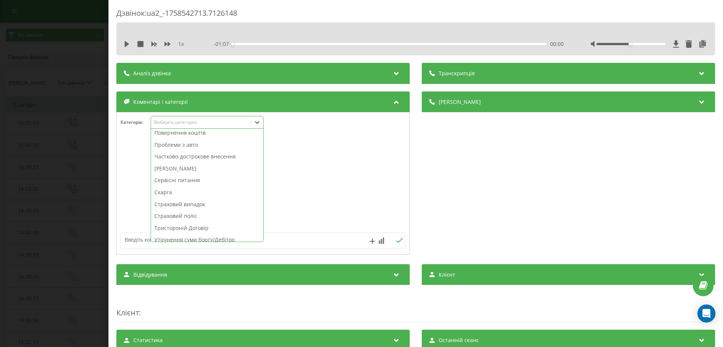
scroll to position [404, 0]
click at [192, 212] on div "Хапай Дилер авто" at bounding box center [207, 211] width 112 height 12
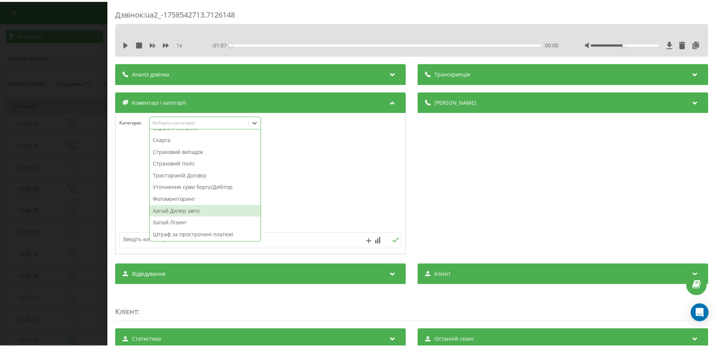
scroll to position [392, 0]
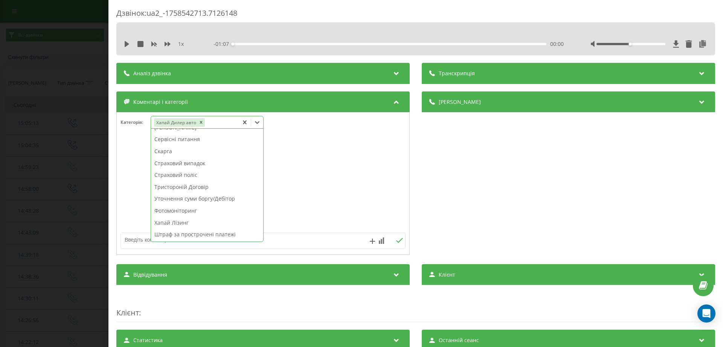
click at [75, 201] on div "Дзвінок : ua2_-1758542713.7126148 1 x - 01:07 00:00 00:00 Транскрипція Для AI-а…" at bounding box center [361, 173] width 723 height 347
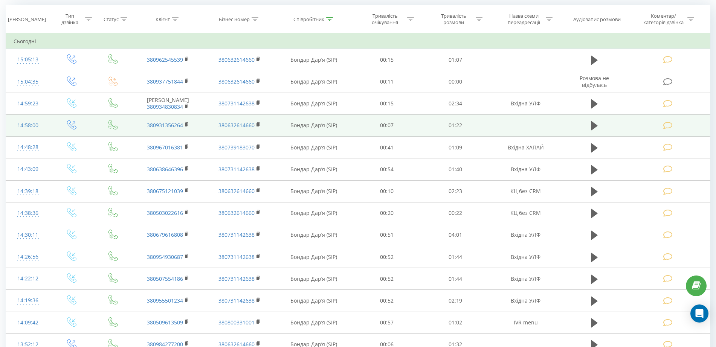
scroll to position [37, 0]
